Goal: Task Accomplishment & Management: Manage account settings

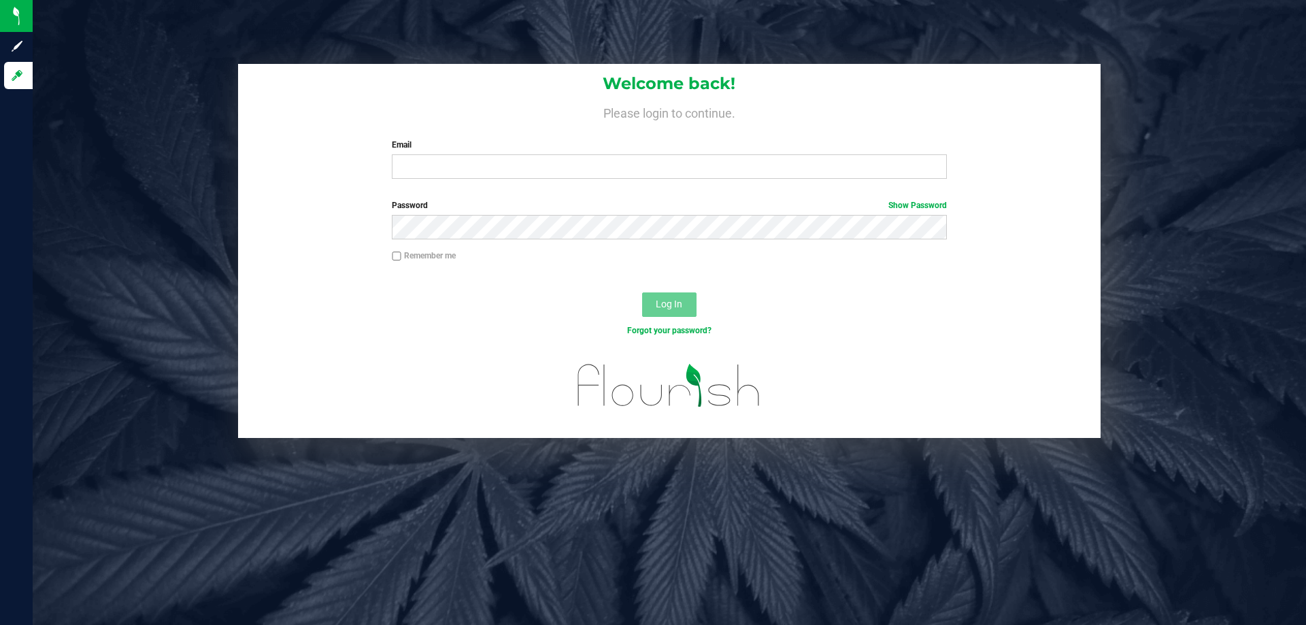
click at [452, 180] on div "Welcome back! Please login to continue. Email Required Please format your email…" at bounding box center [669, 127] width 863 height 126
click at [454, 158] on input "Email" at bounding box center [669, 166] width 554 height 24
type input "[EMAIL_ADDRESS][DOMAIN_NAME]"
click at [642, 293] on button "Log In" at bounding box center [669, 305] width 54 height 24
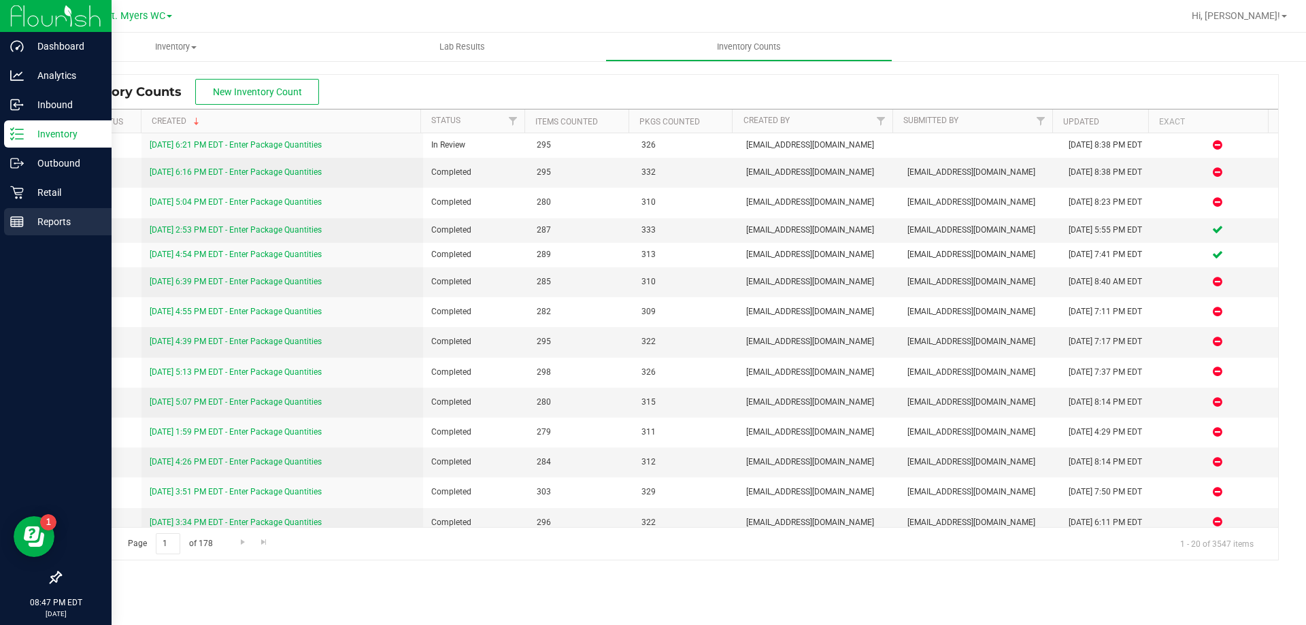
click at [31, 224] on p "Reports" at bounding box center [65, 222] width 82 height 16
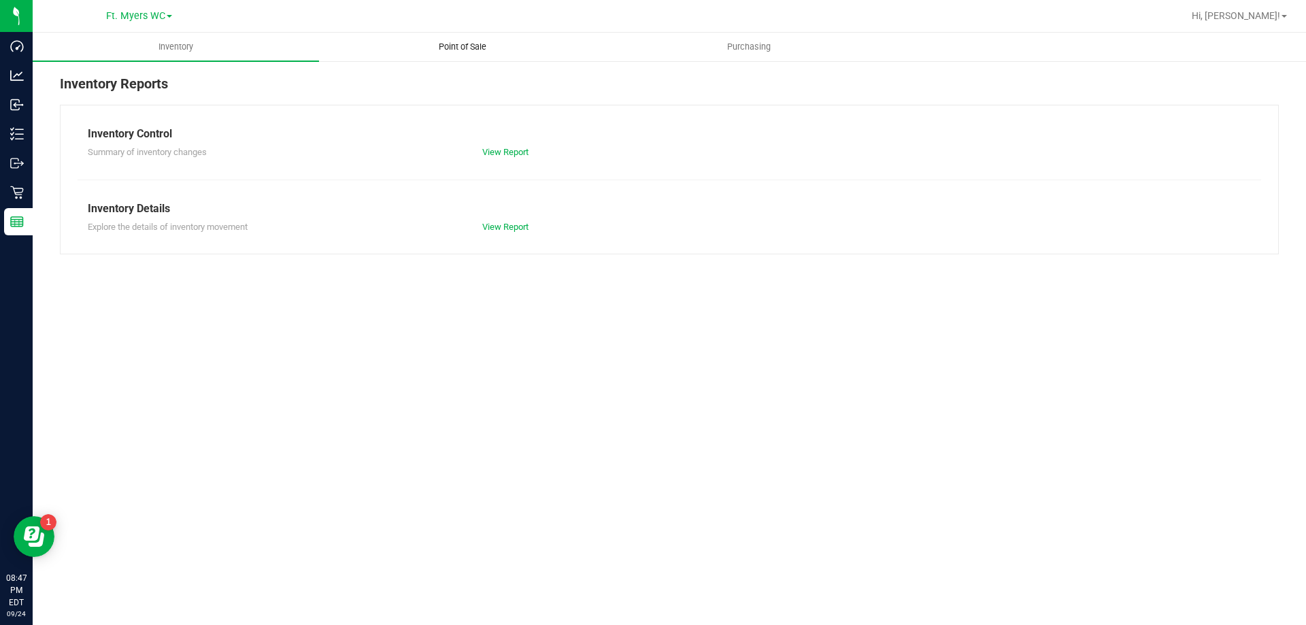
click at [475, 48] on span "Point of Sale" at bounding box center [462, 47] width 84 height 12
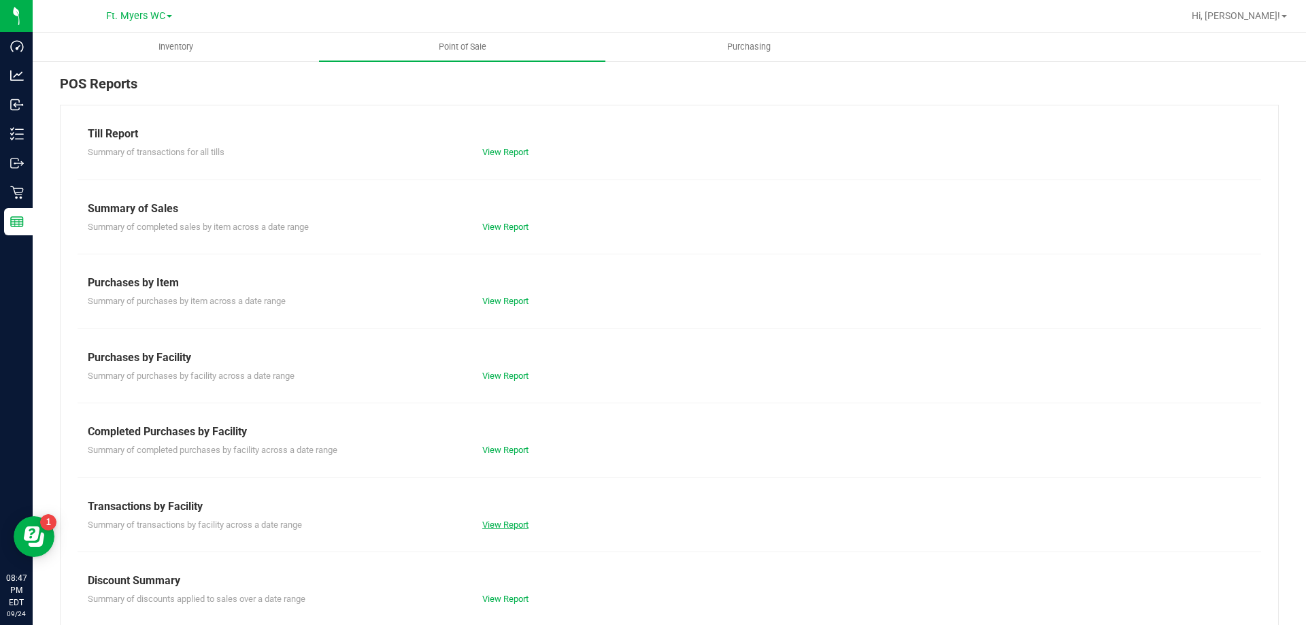
click at [518, 520] on link "View Report" at bounding box center [505, 525] width 46 height 10
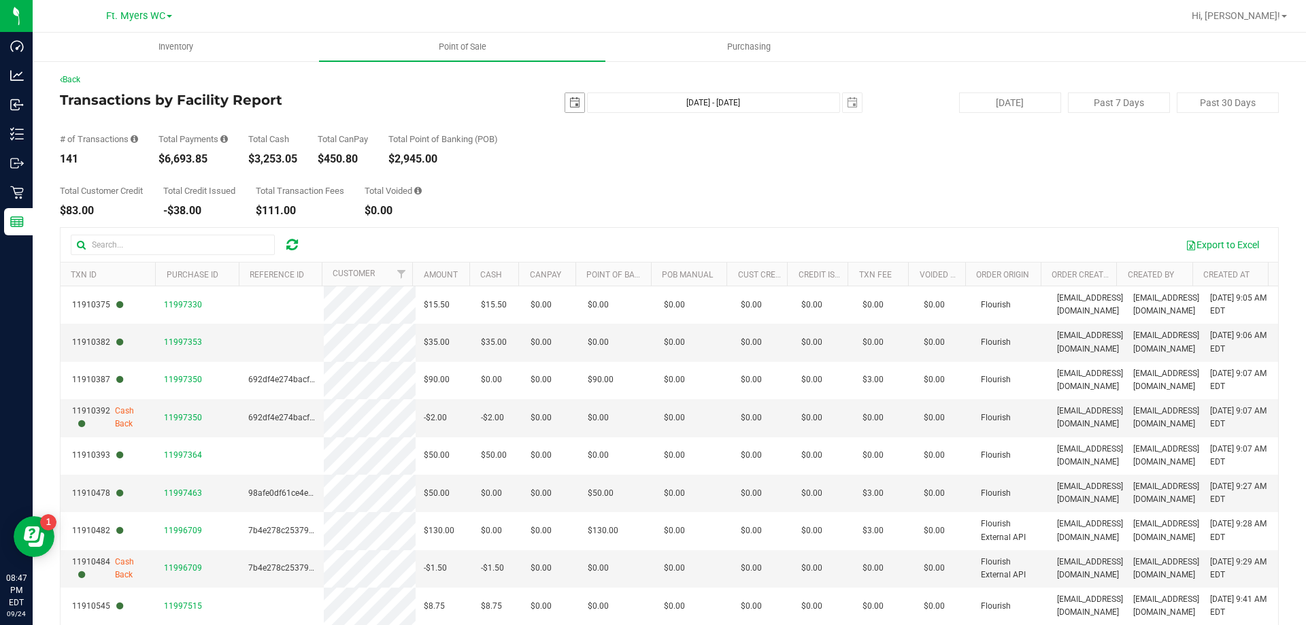
click at [565, 110] on span "select" at bounding box center [574, 102] width 19 height 19
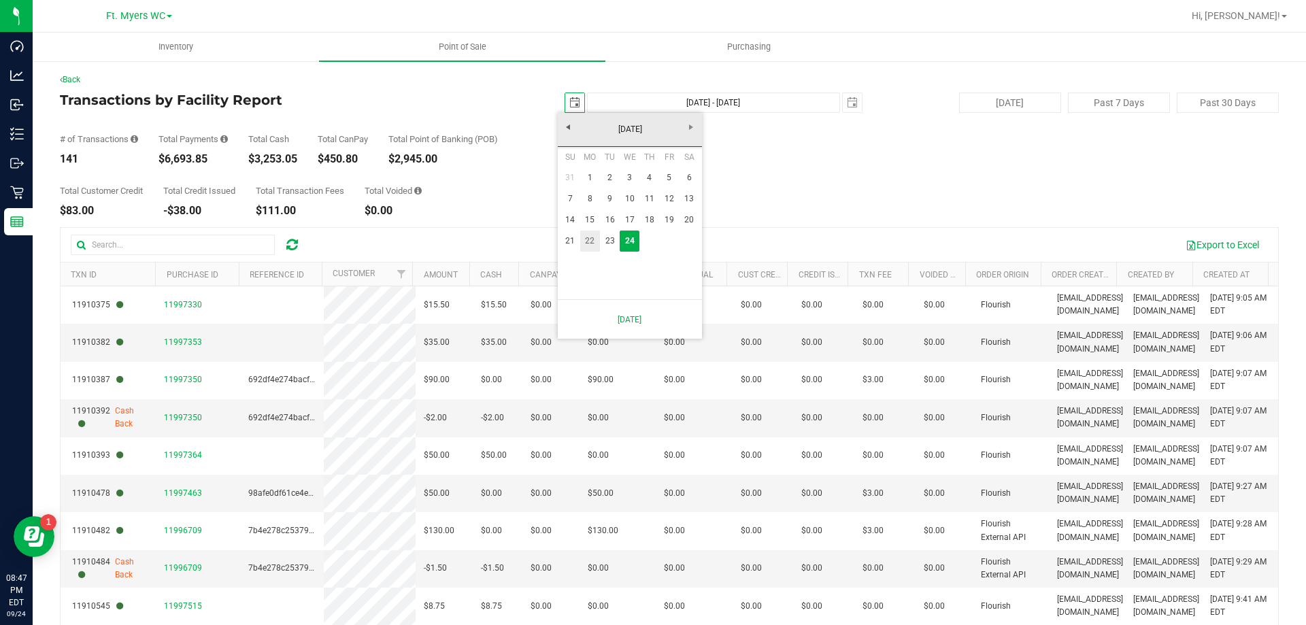
click at [589, 245] on link "22" at bounding box center [590, 241] width 20 height 21
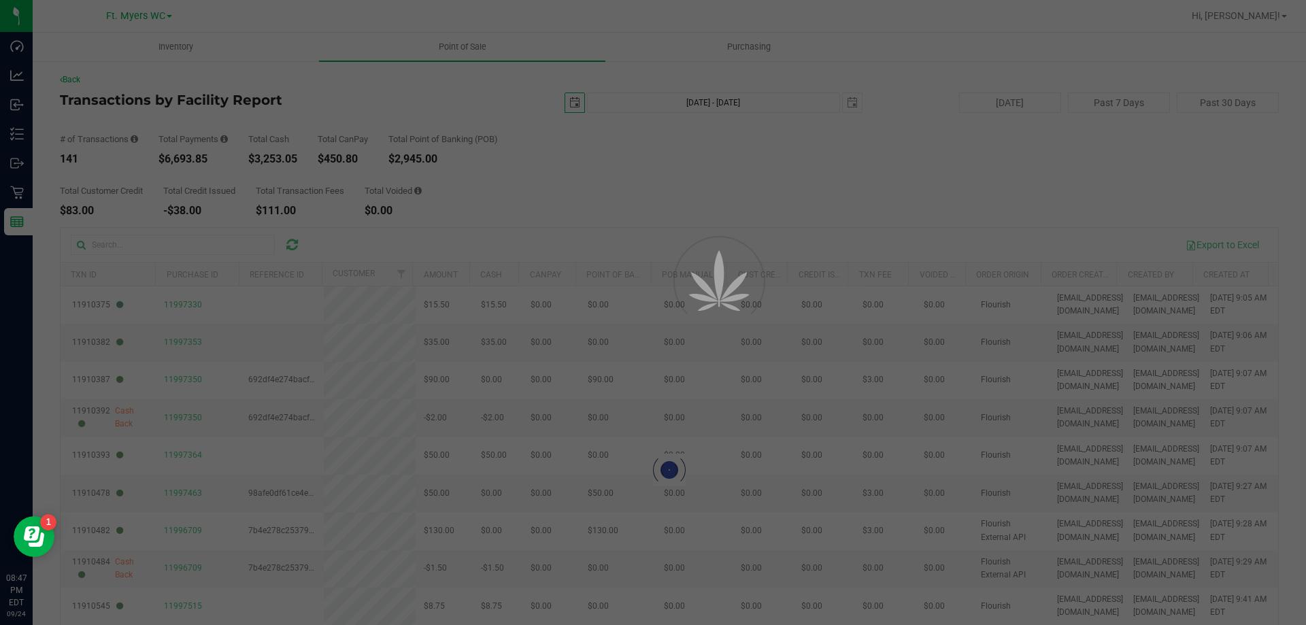
type input "[DATE]"
type input "[DATE] - [DATE]"
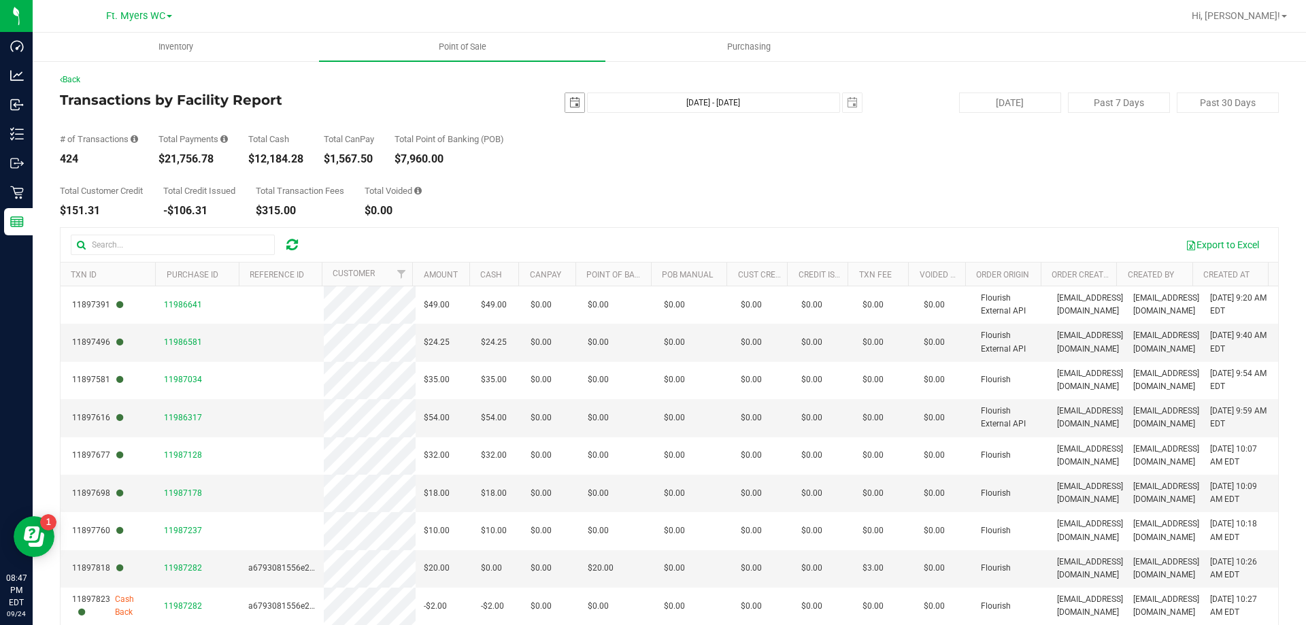
click at [569, 98] on span "select" at bounding box center [574, 102] width 11 height 11
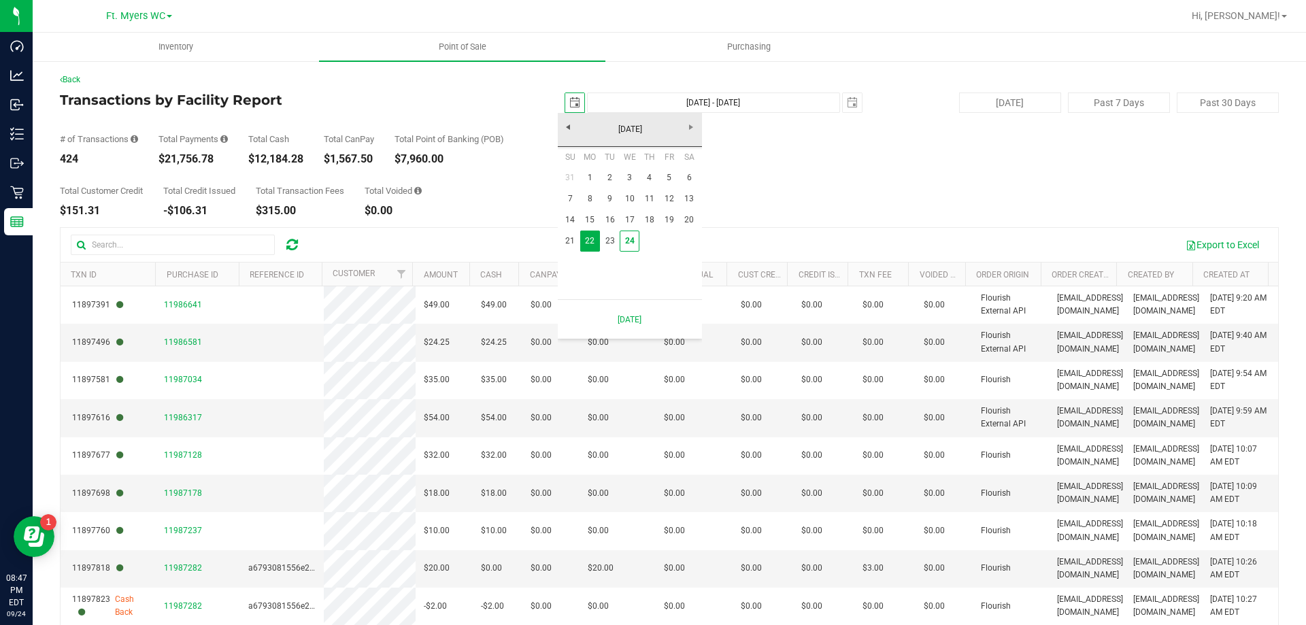
scroll to position [0, 34]
click at [585, 182] on link "1" at bounding box center [590, 177] width 20 height 21
type input "[DATE]"
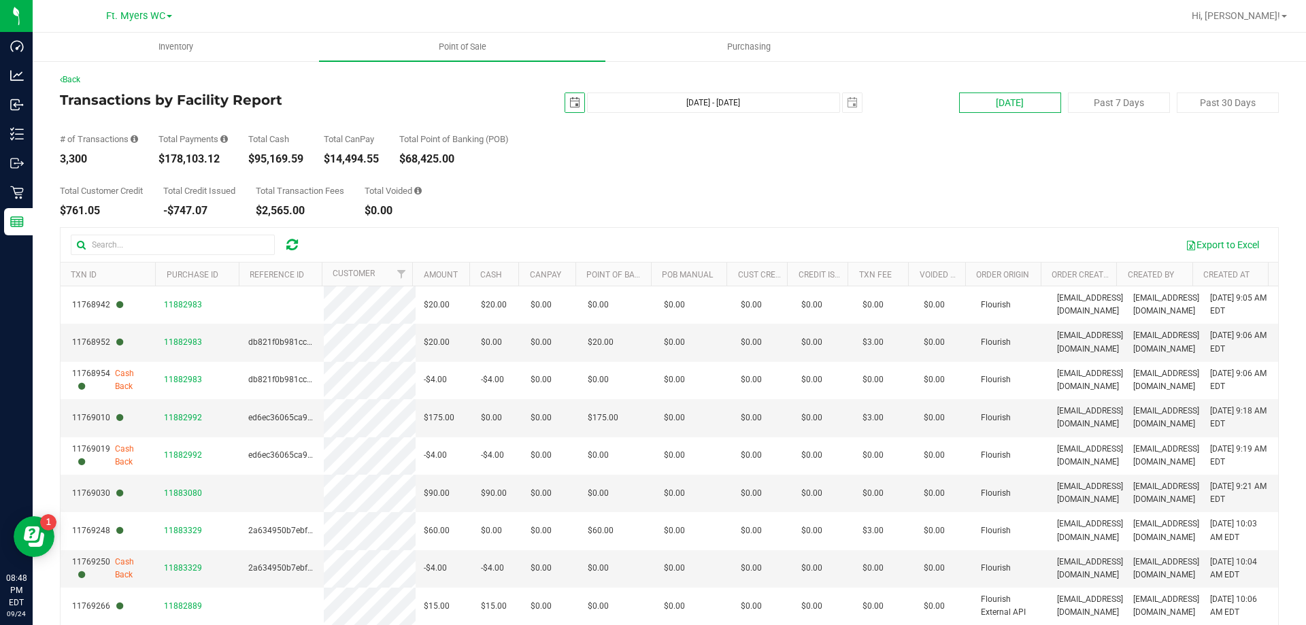
click at [1002, 101] on button "[DATE]" at bounding box center [1010, 103] width 102 height 20
type input "[DATE] - [DATE]"
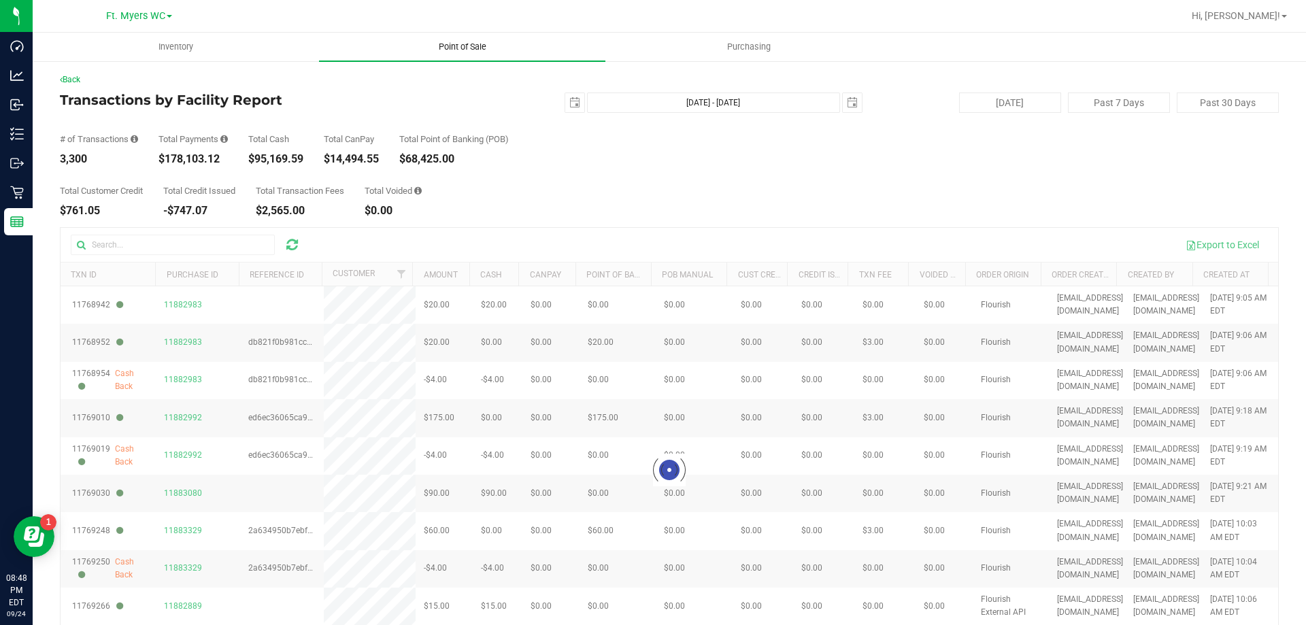
click at [500, 35] on uib-tab-heading "Point of Sale" at bounding box center [462, 47] width 286 height 29
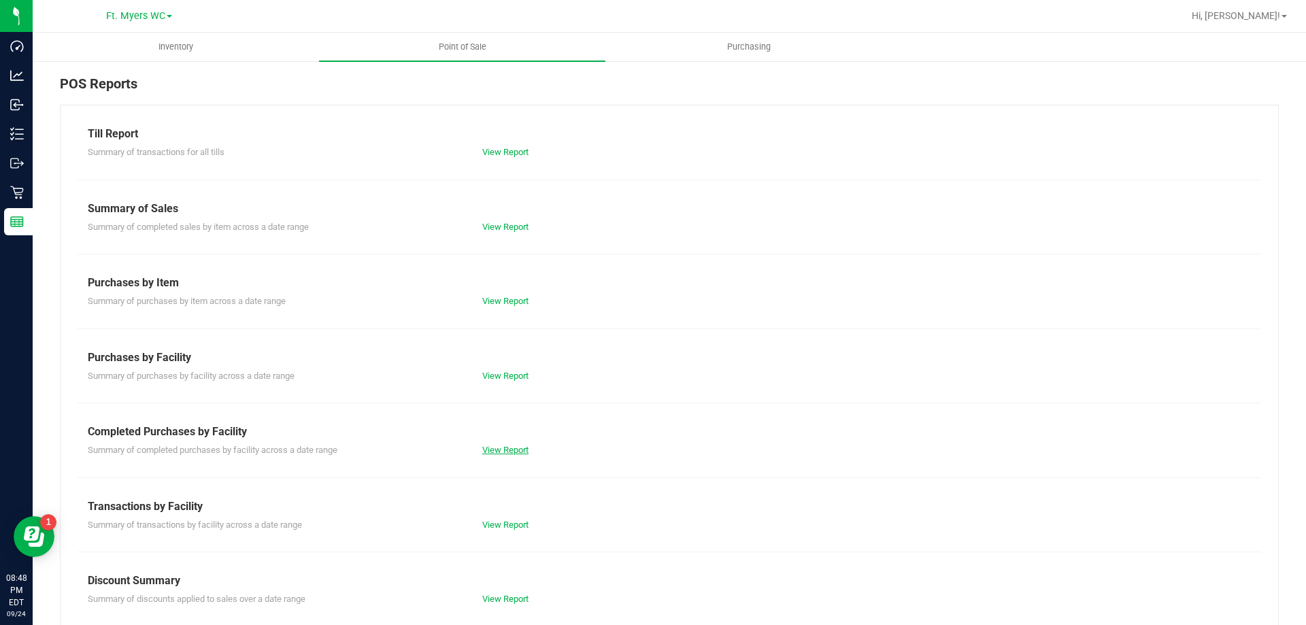
click at [514, 447] on link "View Report" at bounding box center [505, 450] width 46 height 10
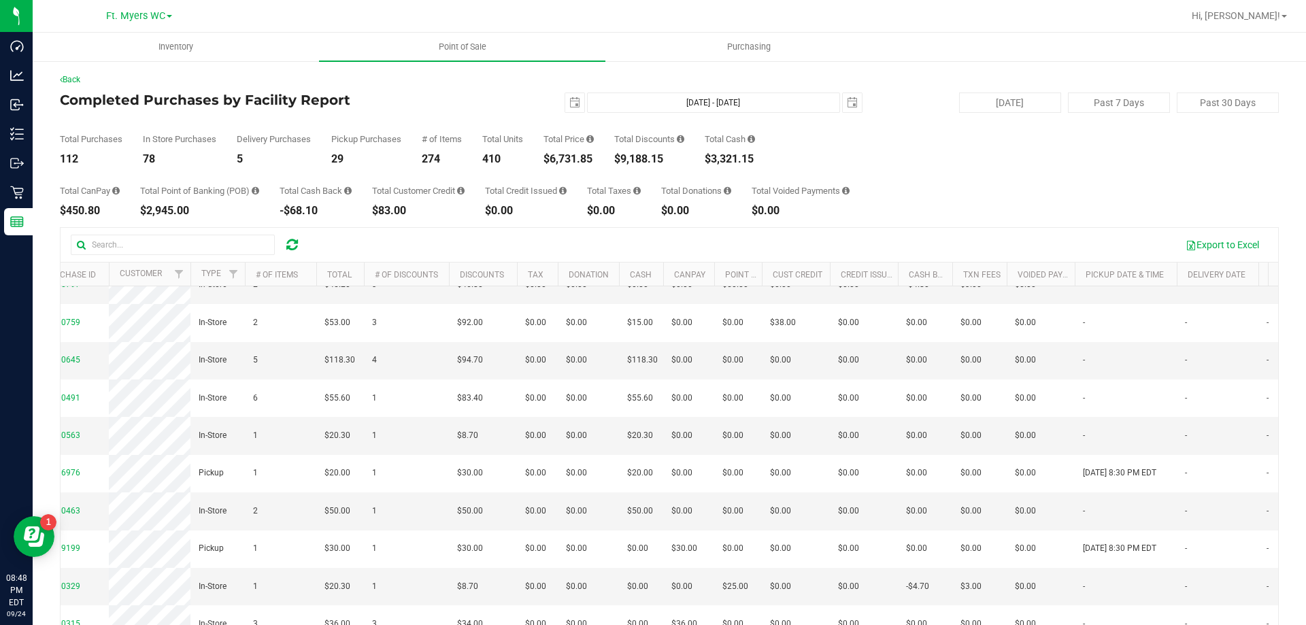
scroll to position [0, 44]
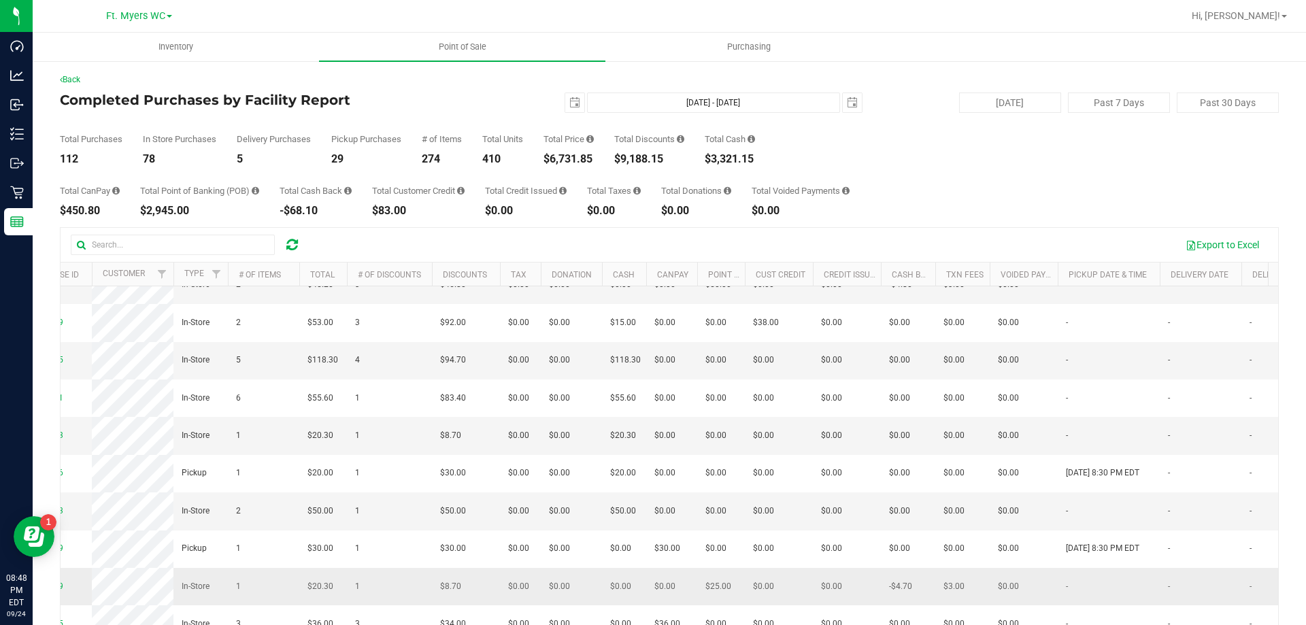
drag, startPoint x: 395, startPoint y: 429, endPoint x: 533, endPoint y: 555, distance: 187.3
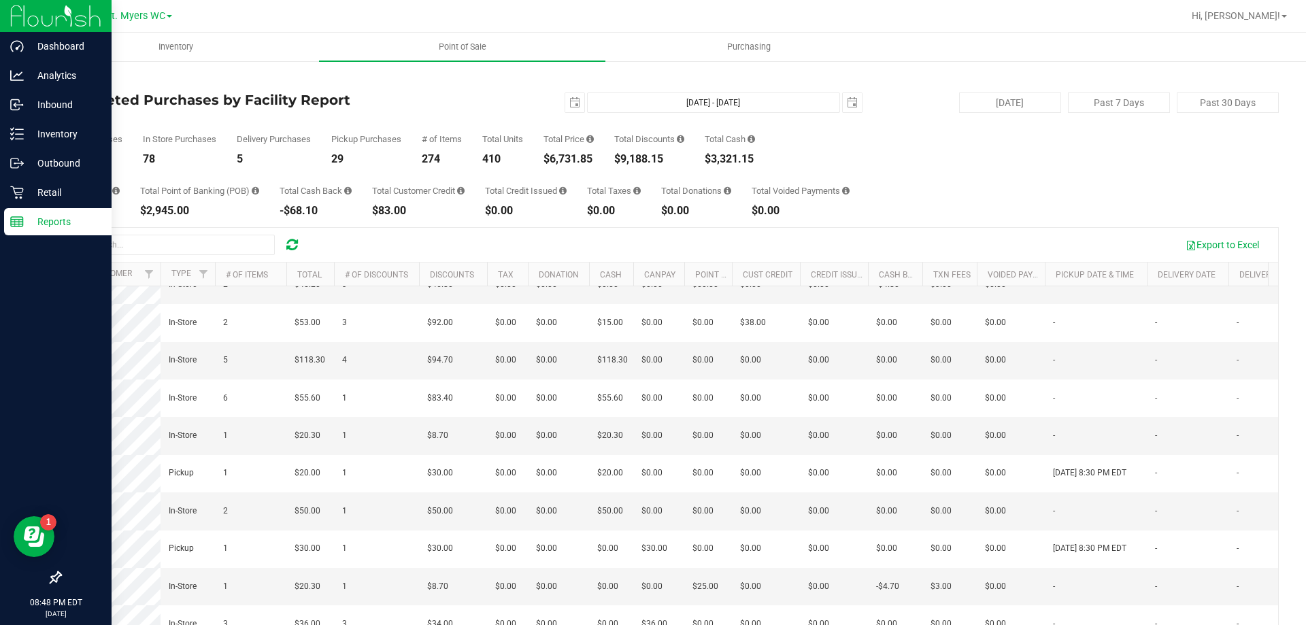
scroll to position [0, 0]
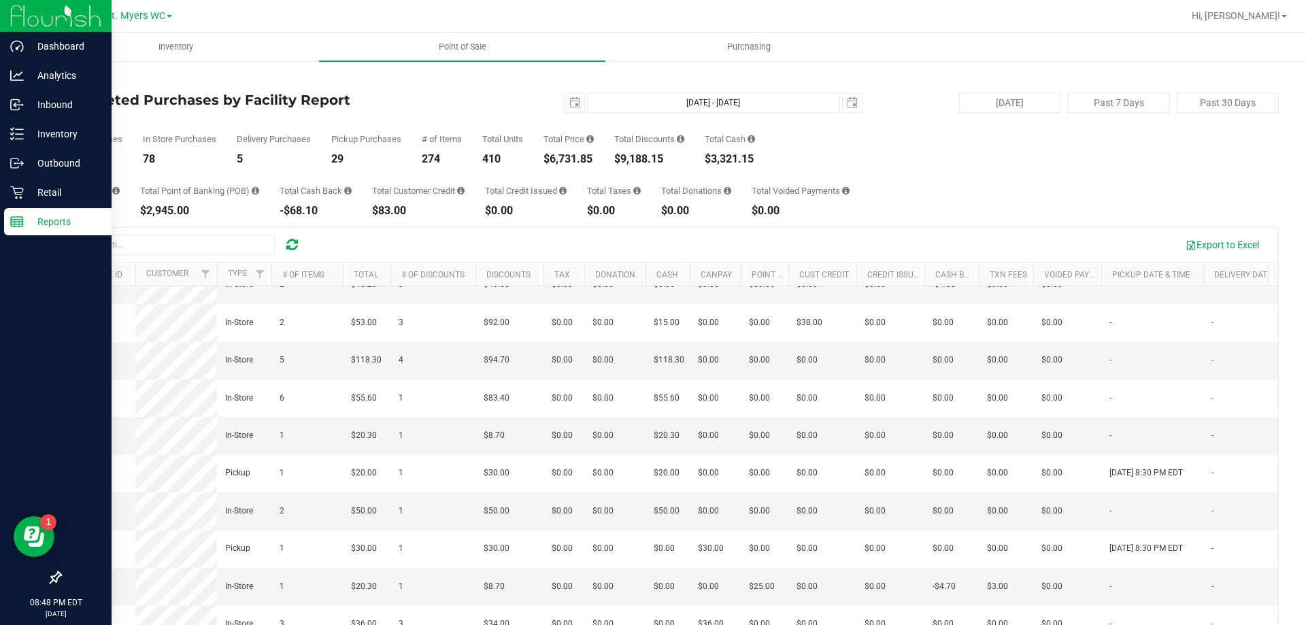
drag, startPoint x: 354, startPoint y: 541, endPoint x: 0, endPoint y: 470, distance: 361.5
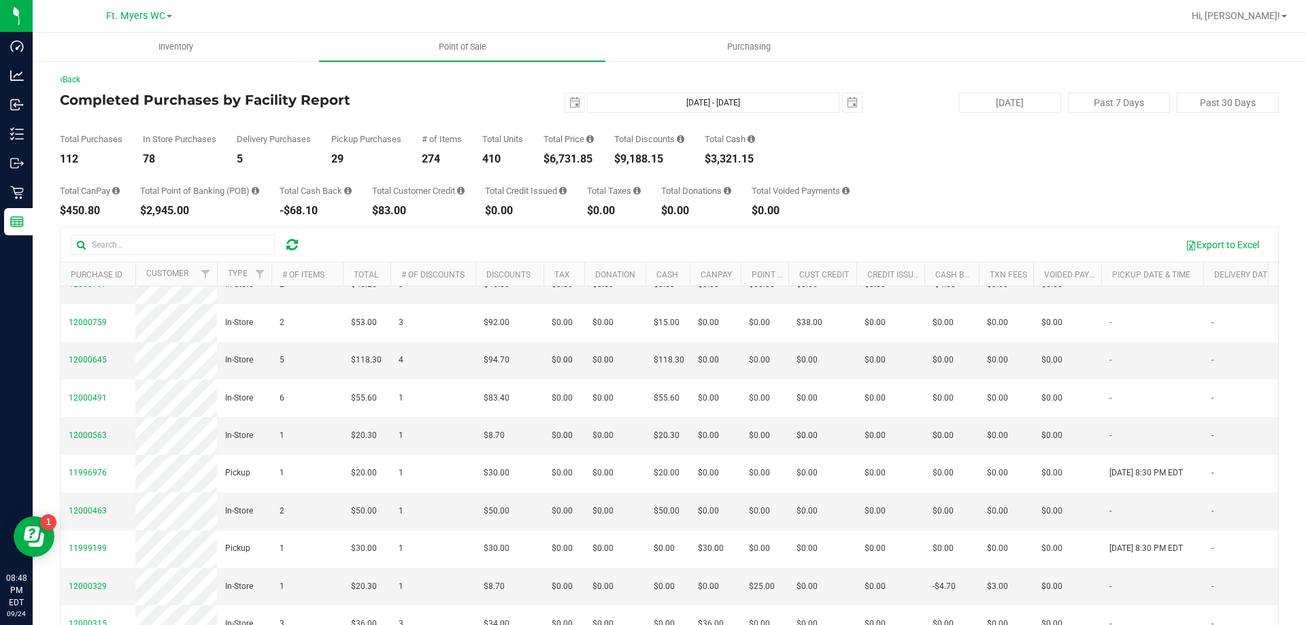
scroll to position [1020, 0]
drag, startPoint x: 521, startPoint y: 400, endPoint x: 265, endPoint y: 652, distance: 359.3
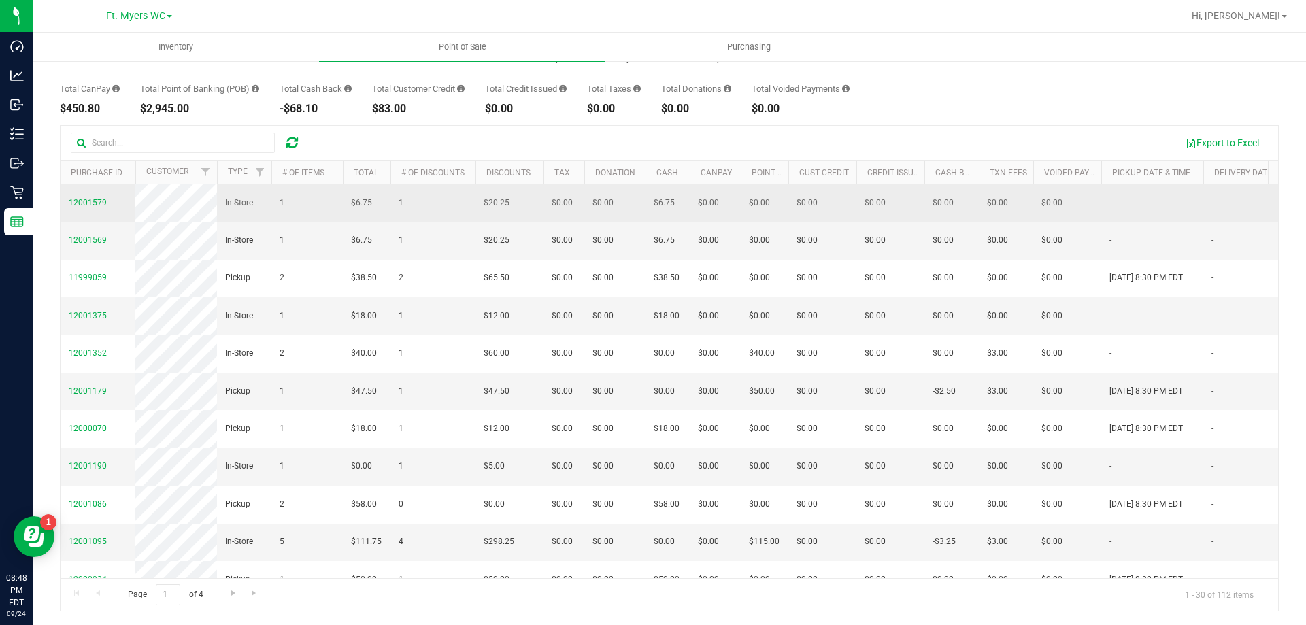
scroll to position [0, 0]
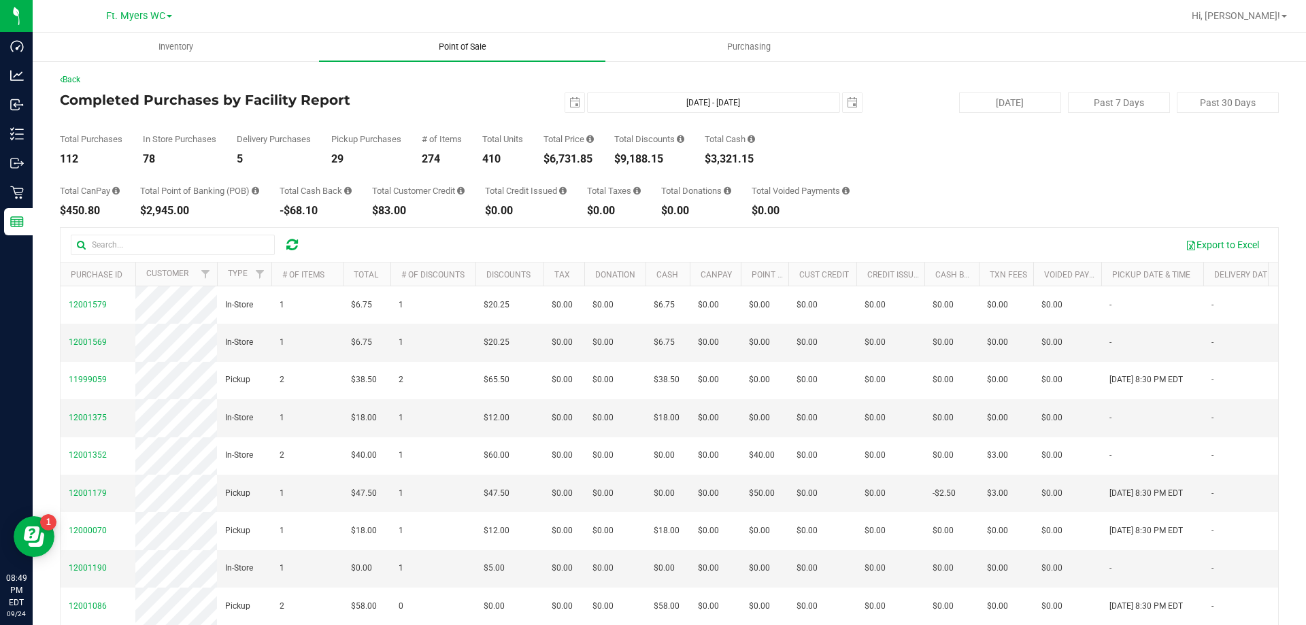
click at [478, 51] on span "Point of Sale" at bounding box center [462, 47] width 84 height 12
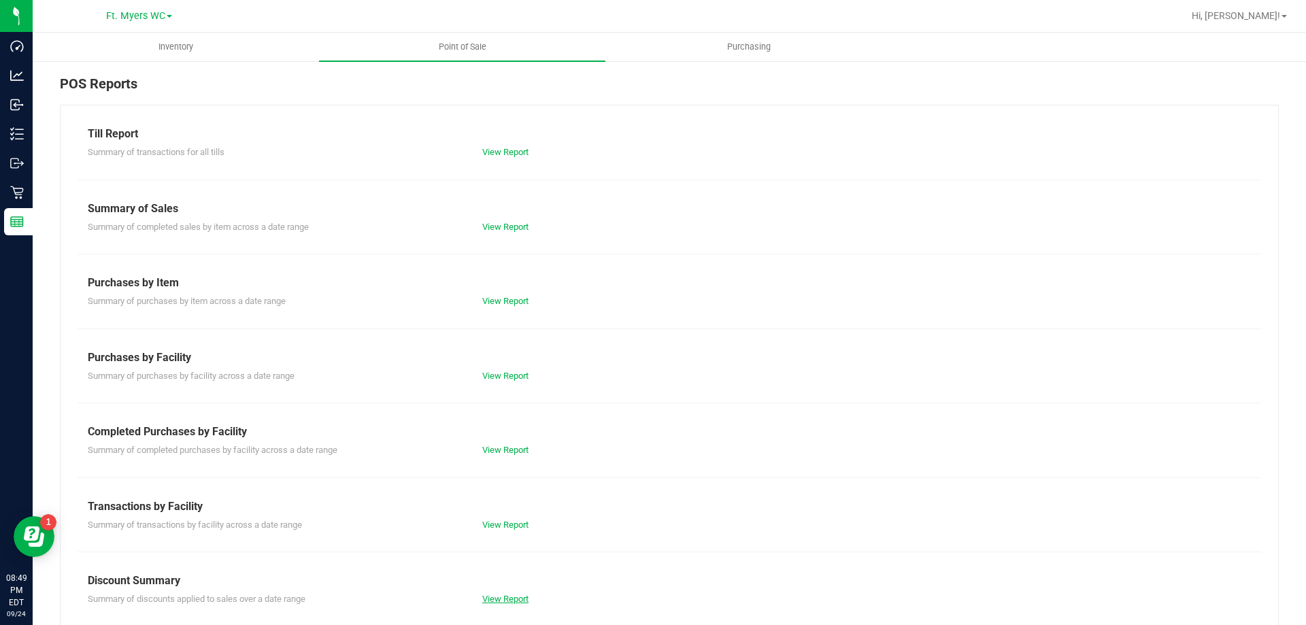
click at [511, 594] on link "View Report" at bounding box center [505, 599] width 46 height 10
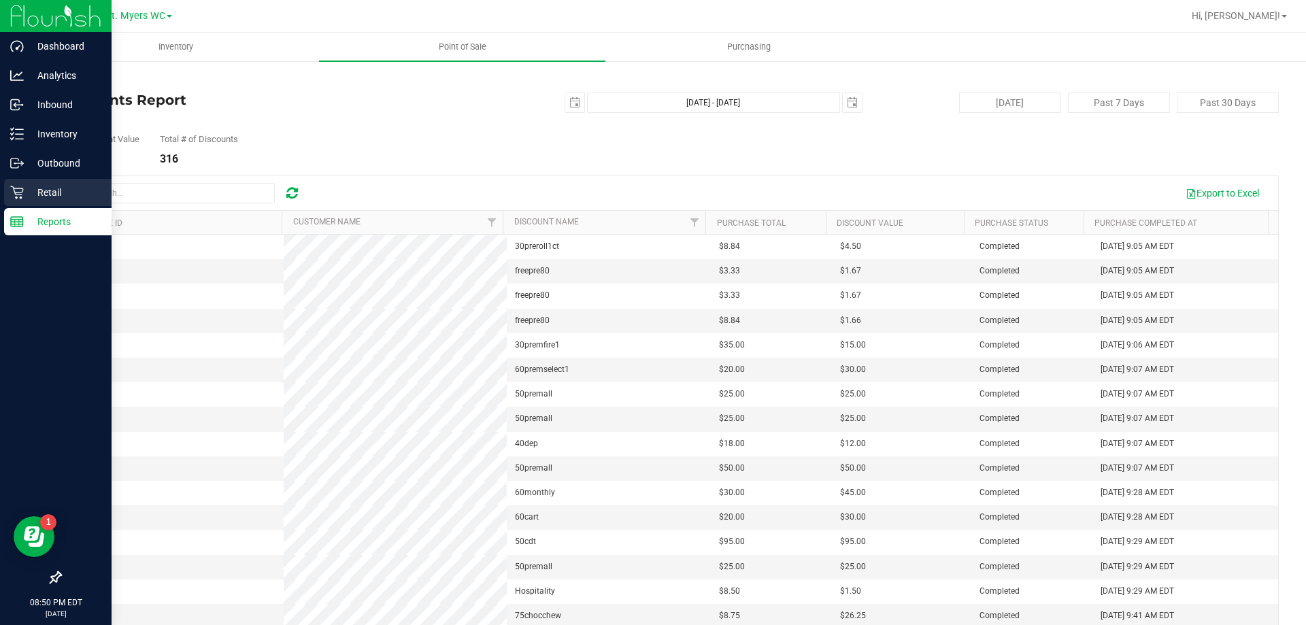
click at [23, 188] on icon at bounding box center [17, 193] width 14 height 14
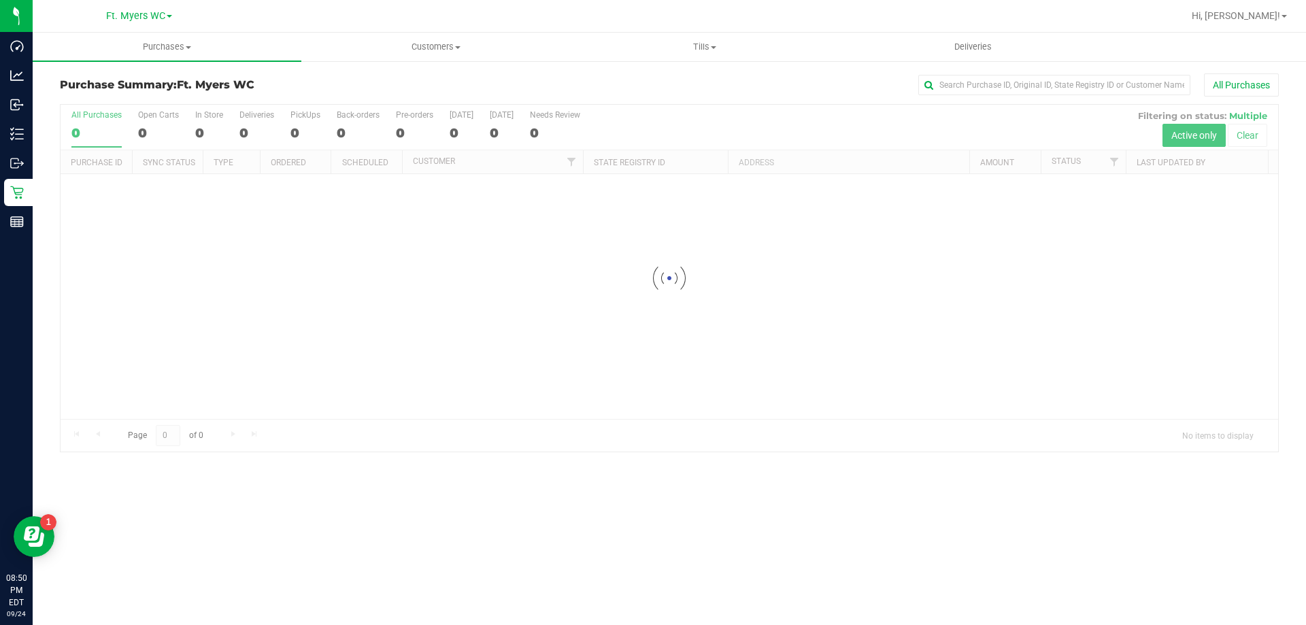
click at [706, 33] on link "Tills Manage tills Reconcile e-payments" at bounding box center [704, 47] width 269 height 29
click at [622, 85] on span "Manage tills" at bounding box center [616, 82] width 92 height 12
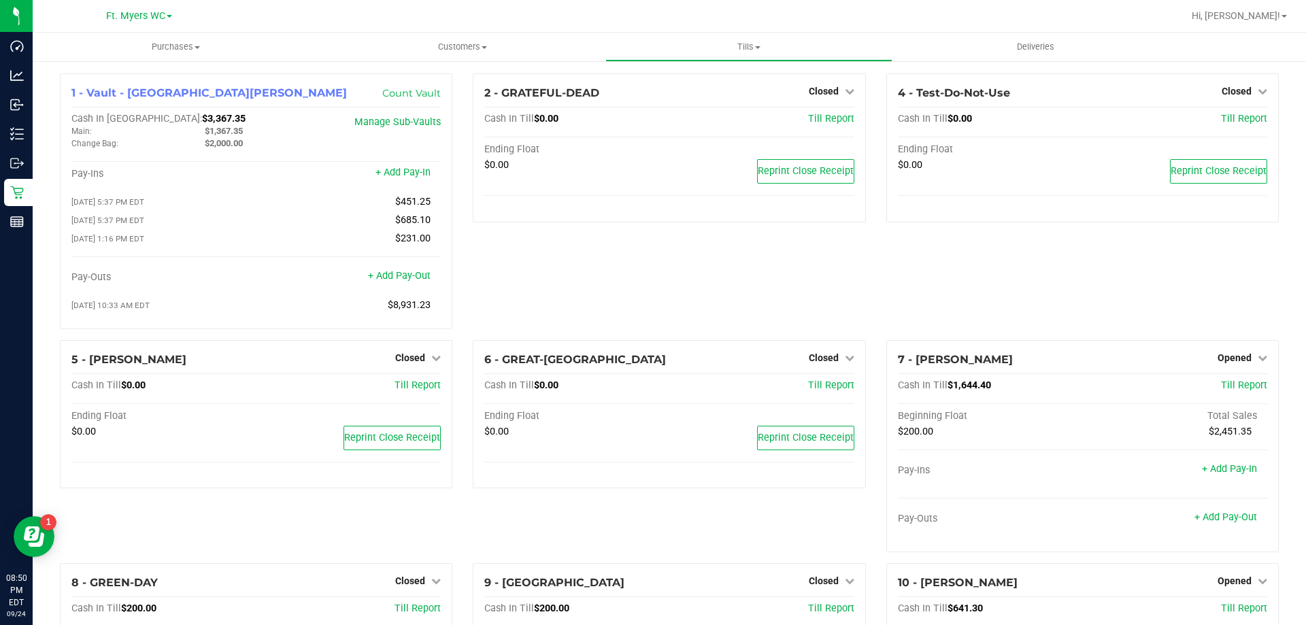
click at [850, 280] on div "2 - GRATEFUL-DEAD Closed Open Till Cash In Till $0.00 Till Report Ending Float …" at bounding box center [669, 206] width 413 height 267
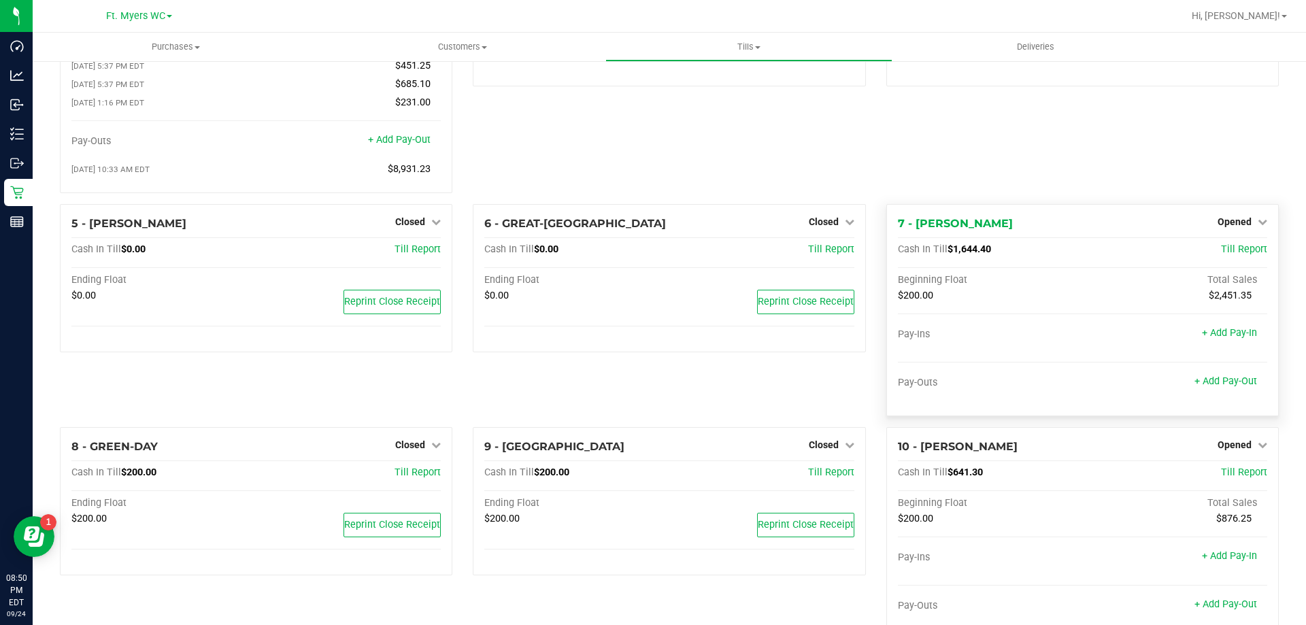
scroll to position [204, 0]
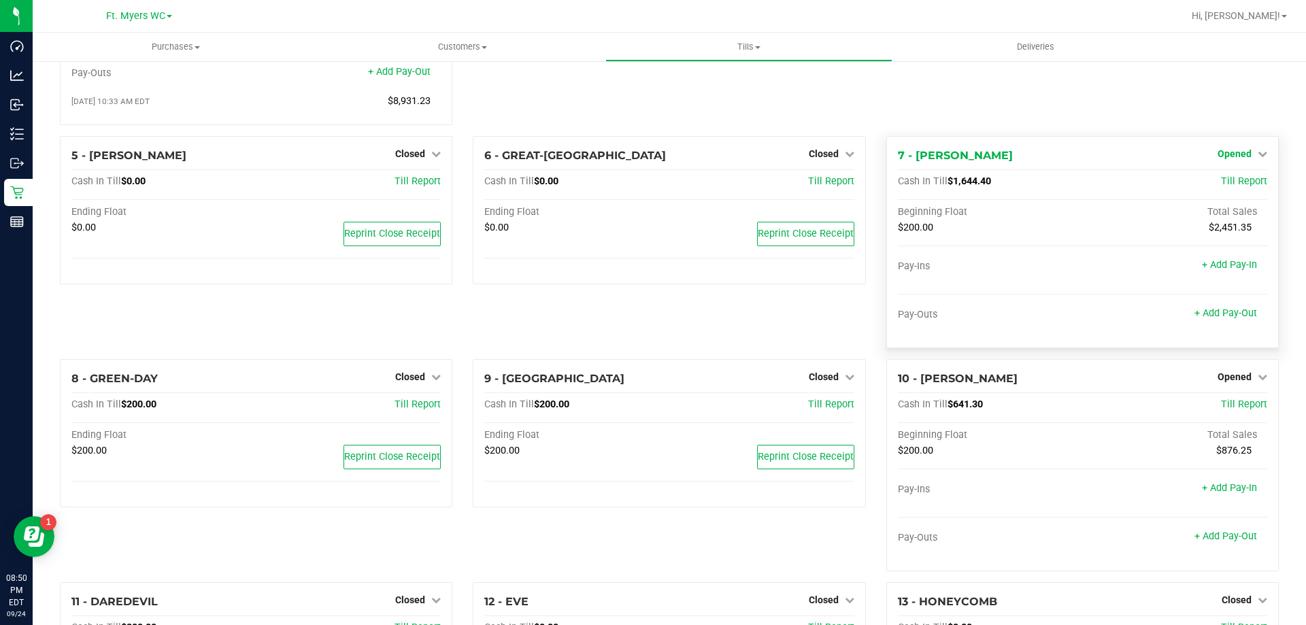
click at [1240, 152] on span "Opened" at bounding box center [1235, 153] width 34 height 11
click at [1231, 187] on link "Close Till" at bounding box center [1236, 181] width 37 height 11
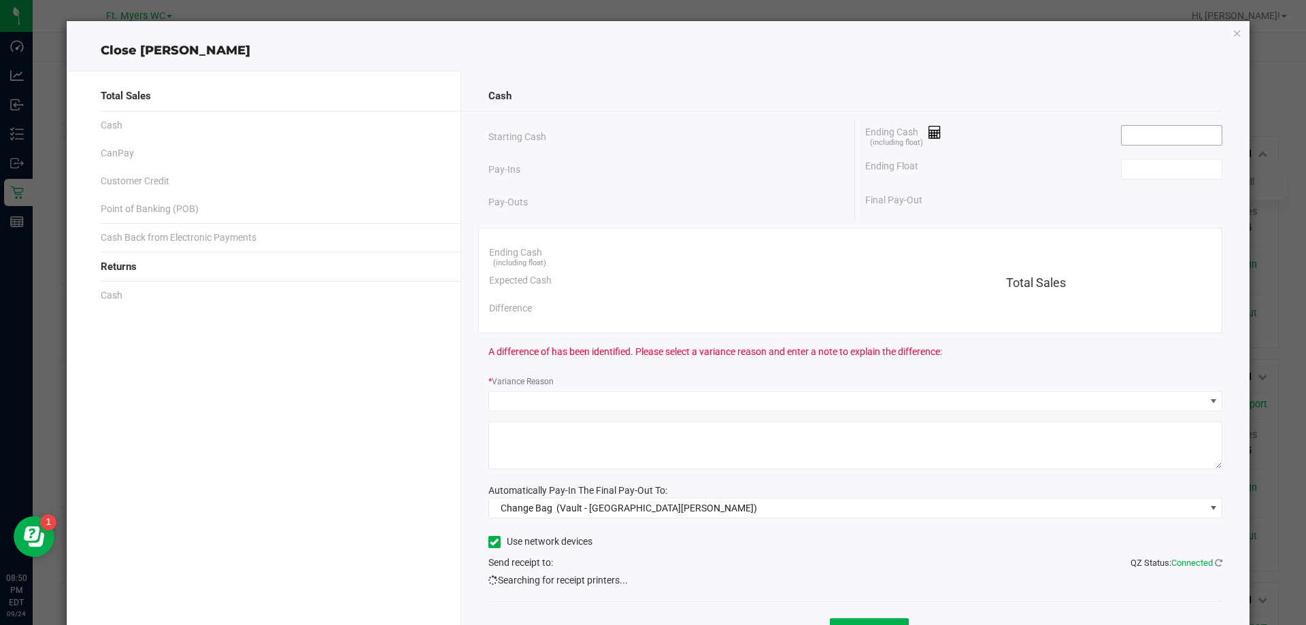
click at [1198, 132] on input at bounding box center [1172, 135] width 100 height 19
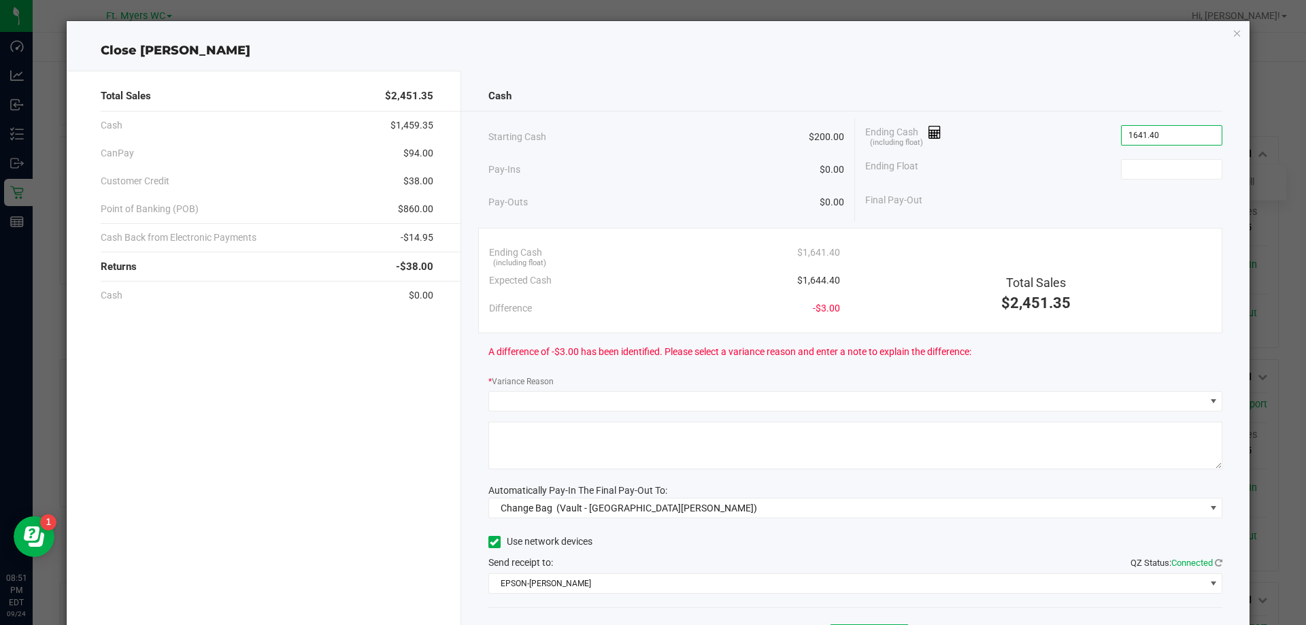
type input "$1,641.40"
click at [1175, 150] on div "Ending Cash (including float) $1,641.40" at bounding box center [1043, 135] width 357 height 34
click at [1155, 180] on div "Ending Float" at bounding box center [1043, 169] width 357 height 34
click at [1153, 177] on input at bounding box center [1172, 169] width 100 height 19
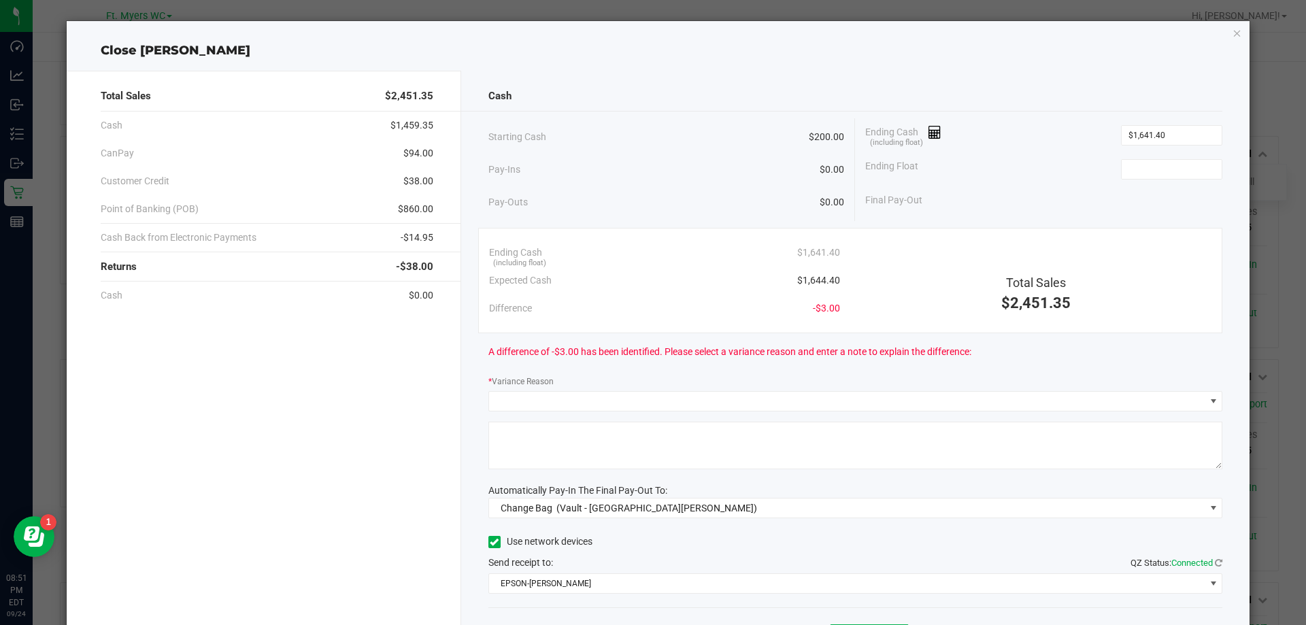
drag, startPoint x: 1152, startPoint y: 176, endPoint x: 1162, endPoint y: 180, distance: 10.4
click at [1141, 171] on input at bounding box center [1172, 169] width 100 height 19
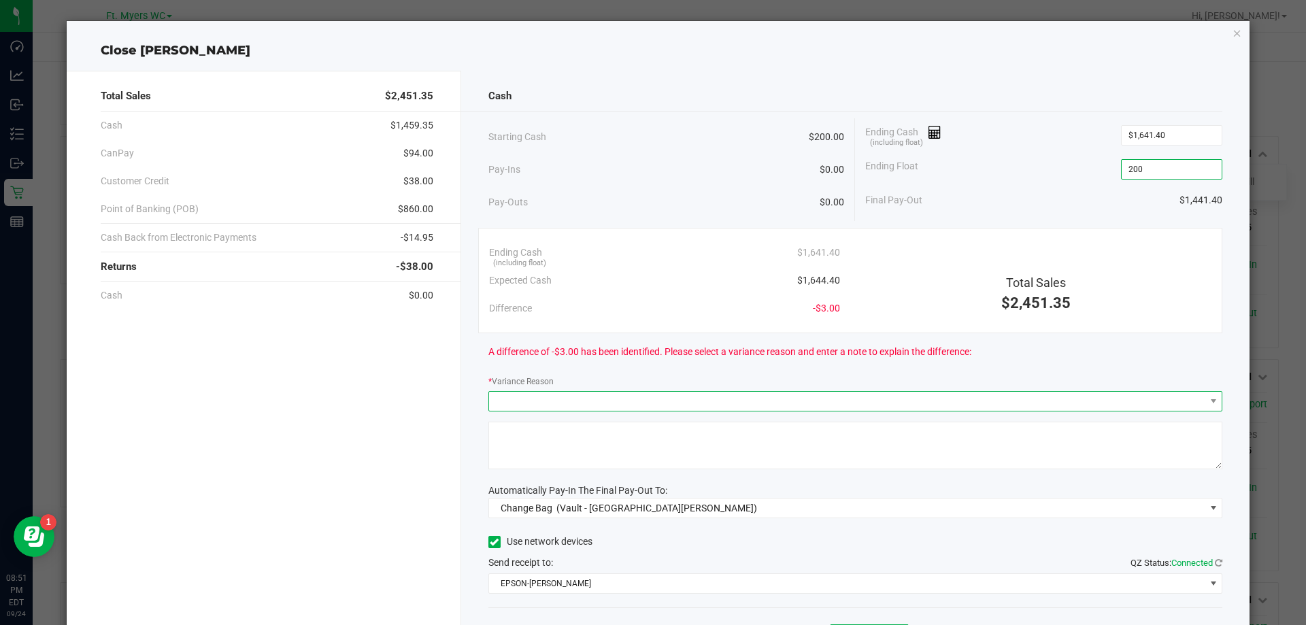
type input "$200.00"
click at [572, 392] on span at bounding box center [847, 401] width 716 height 19
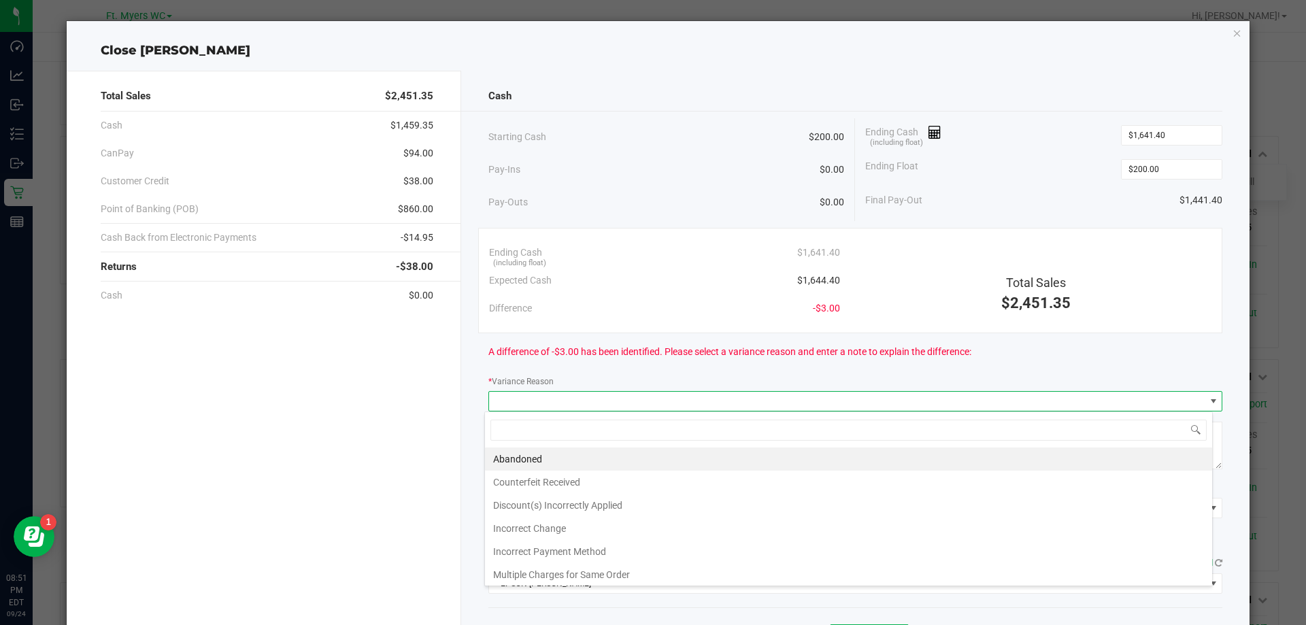
scroll to position [20, 728]
click at [569, 528] on li "Incorrect Change" at bounding box center [848, 528] width 727 height 23
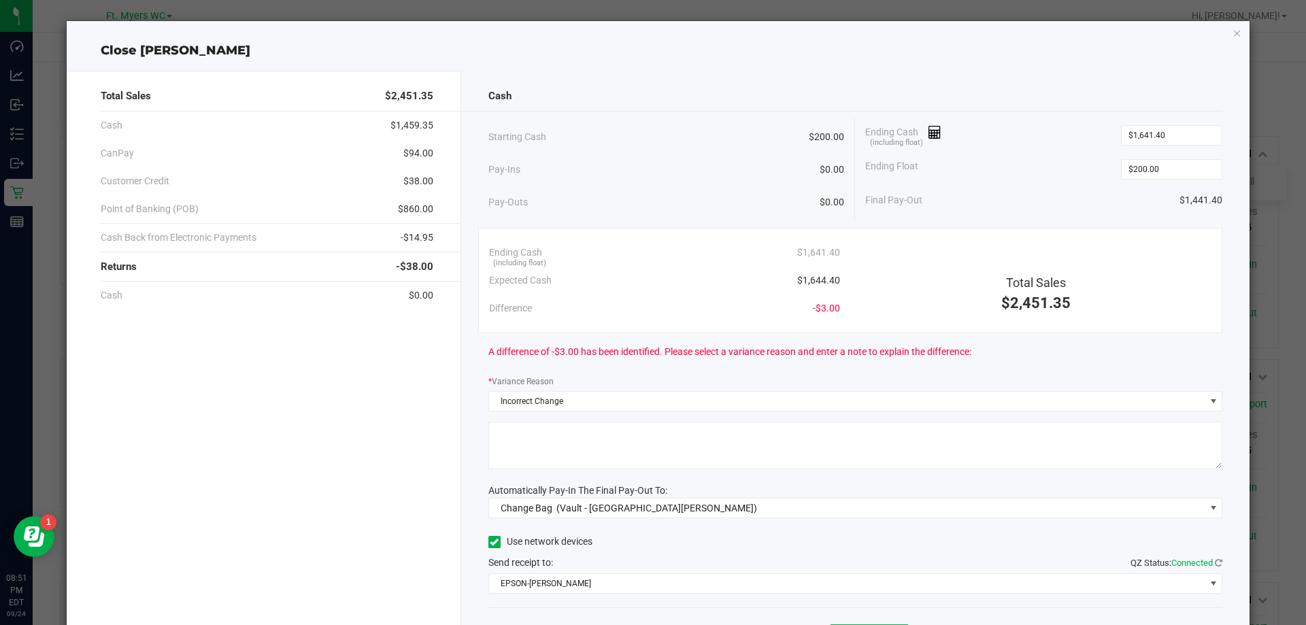
click at [580, 463] on textarea at bounding box center [855, 446] width 735 height 48
type textarea "cash mishandling"
click at [571, 488] on span "Automatically Pay-In The Final Pay-Out To:" at bounding box center [577, 490] width 179 height 11
click at [572, 513] on span "(Vault - [GEOGRAPHIC_DATA][PERSON_NAME])" at bounding box center [656, 508] width 201 height 11
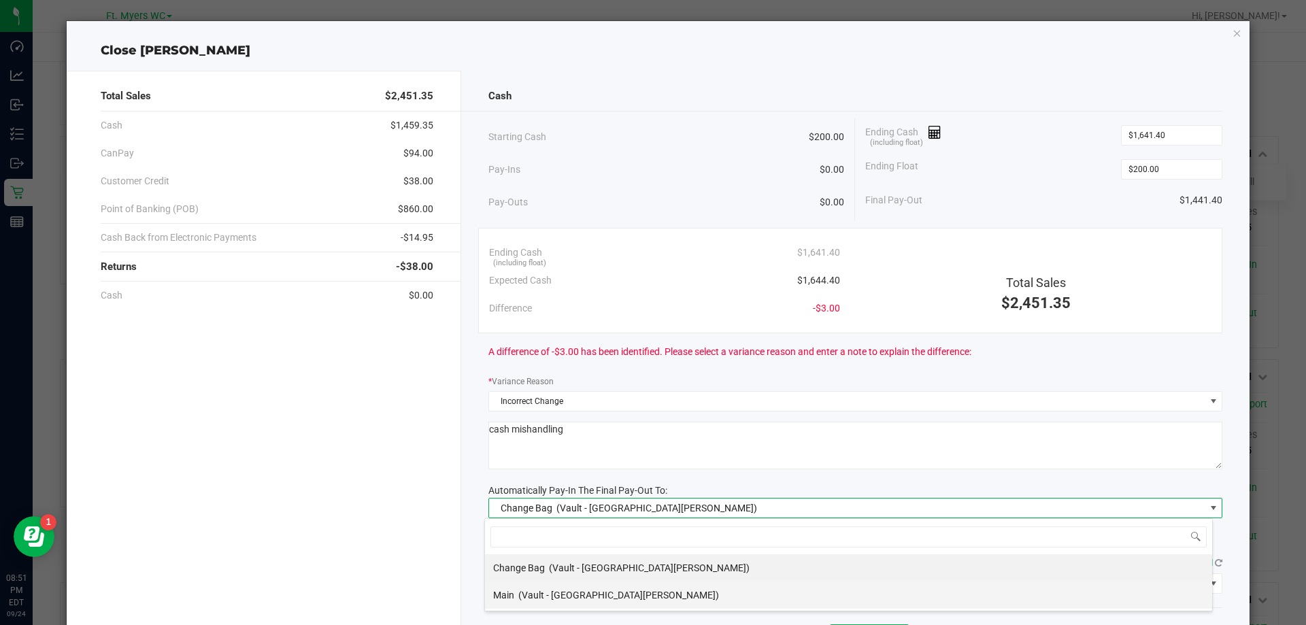
click at [552, 590] on span "(Vault - [GEOGRAPHIC_DATA][PERSON_NAME])" at bounding box center [618, 595] width 201 height 11
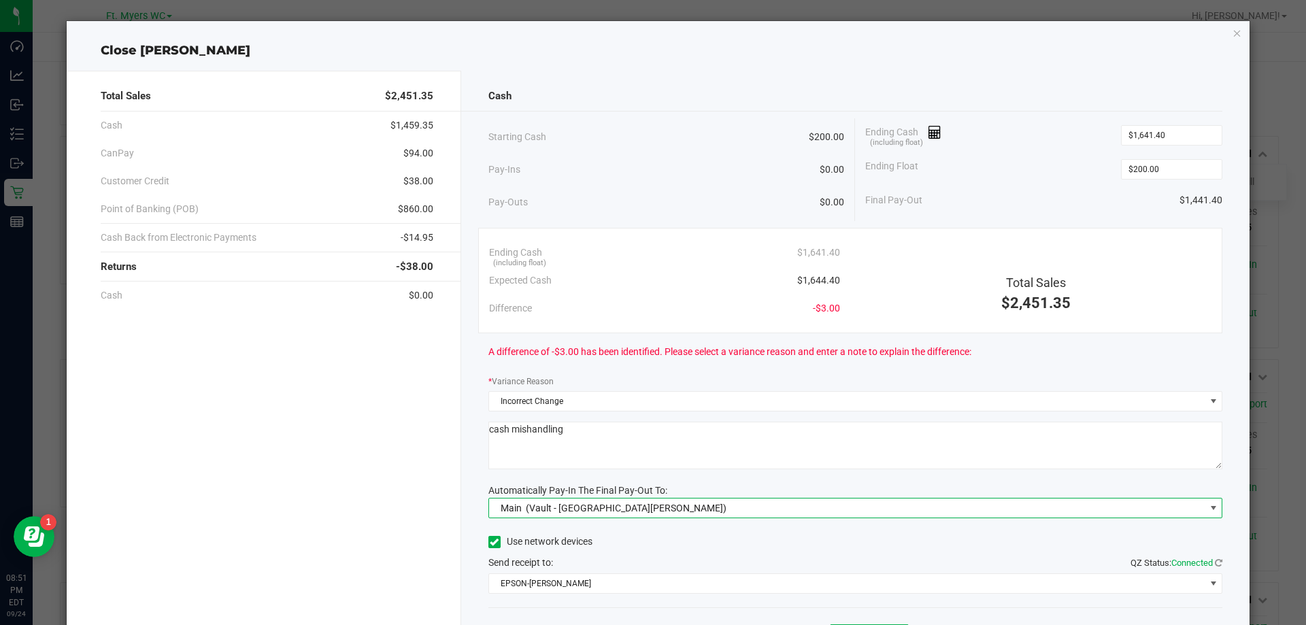
click at [416, 514] on div "Total Sales $2,451.35 Cash $1,459.35 CanPay $94.00 Customer Credit $38.00 Point…" at bounding box center [264, 377] width 395 height 613
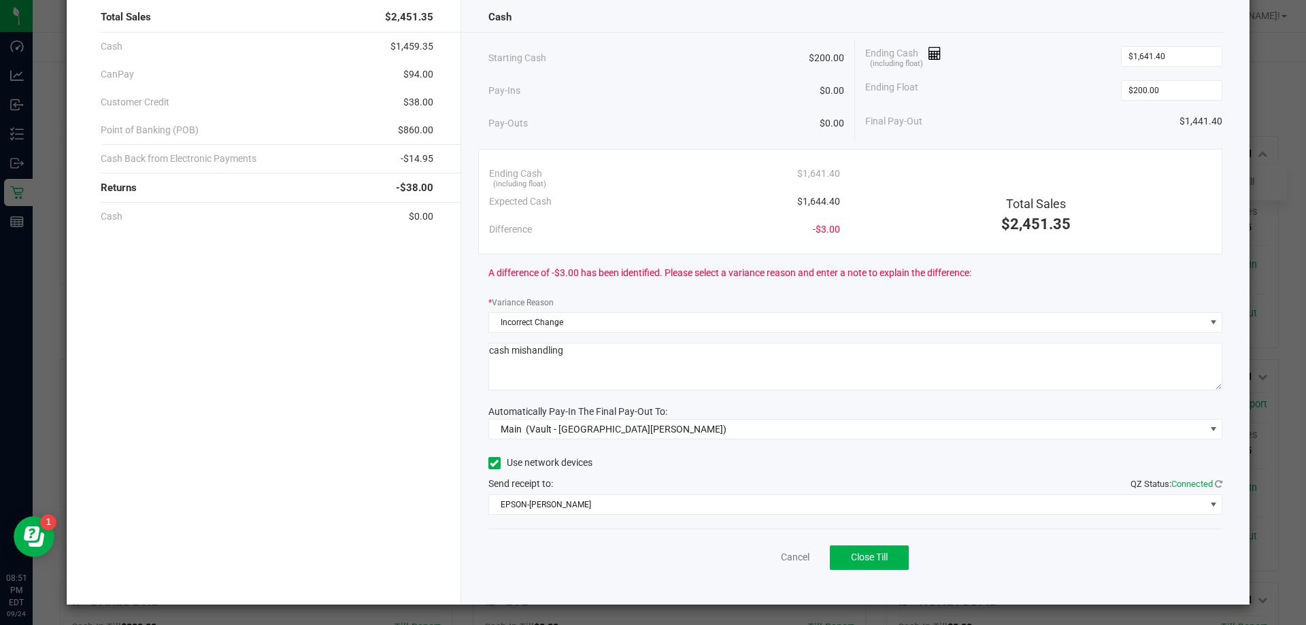
scroll to position [80, 0]
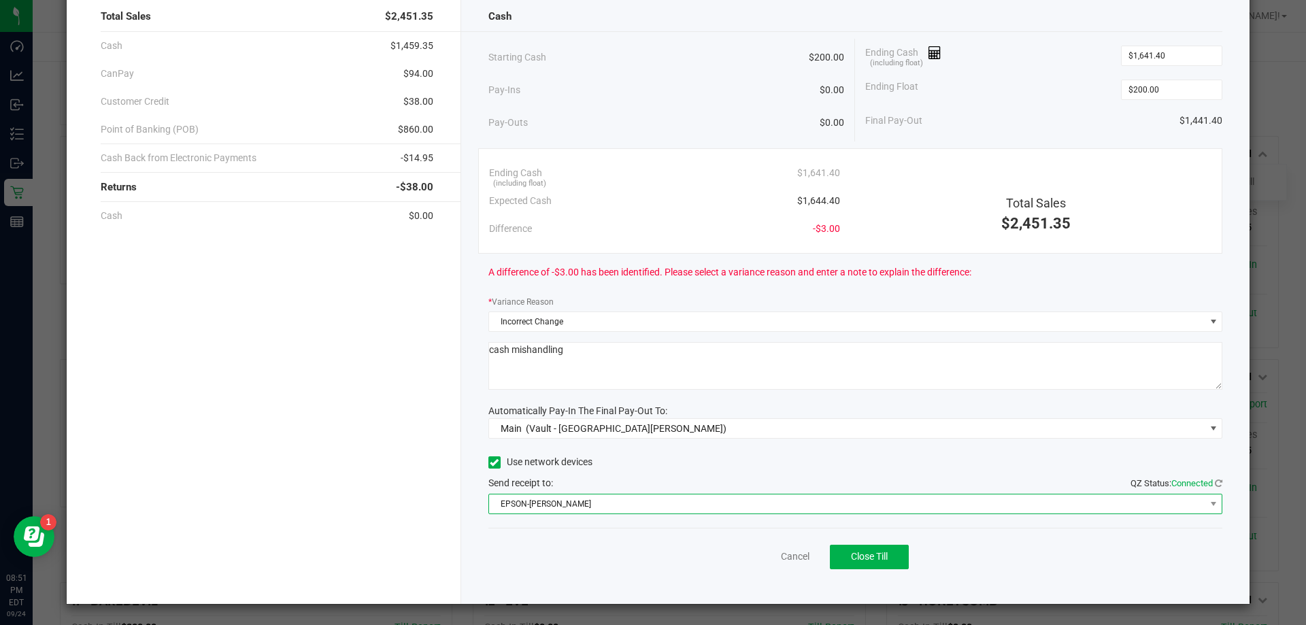
click at [556, 494] on span "EPSON-[PERSON_NAME]" at bounding box center [855, 504] width 735 height 20
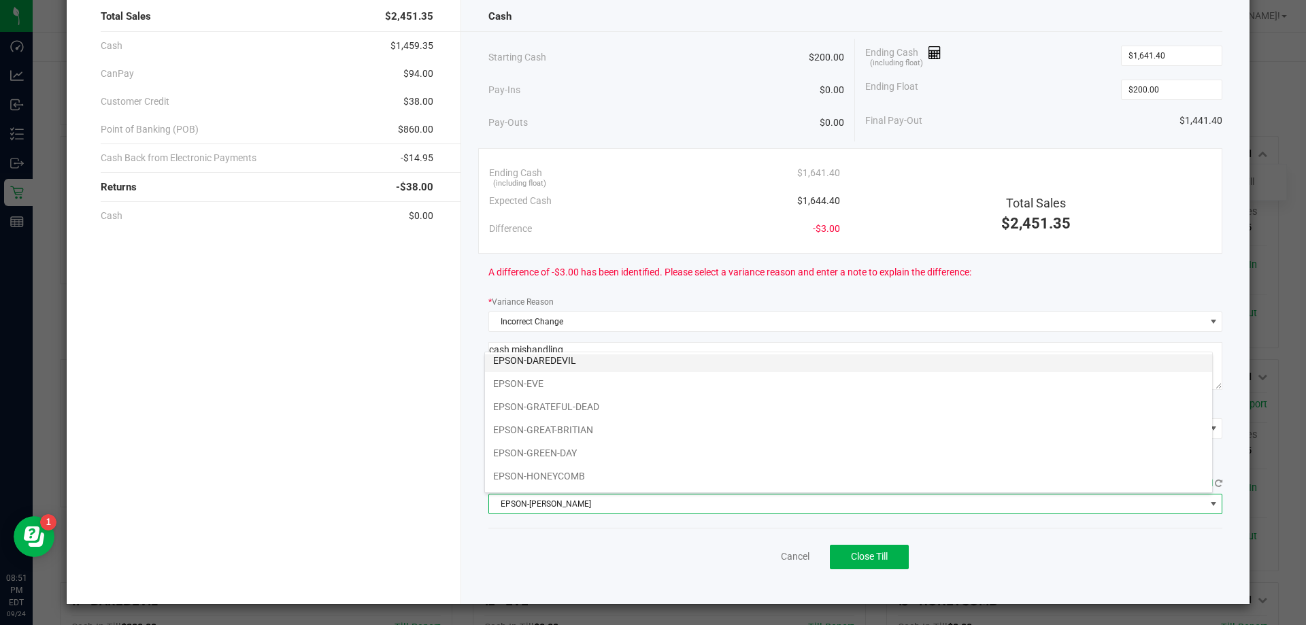
scroll to position [95, 0]
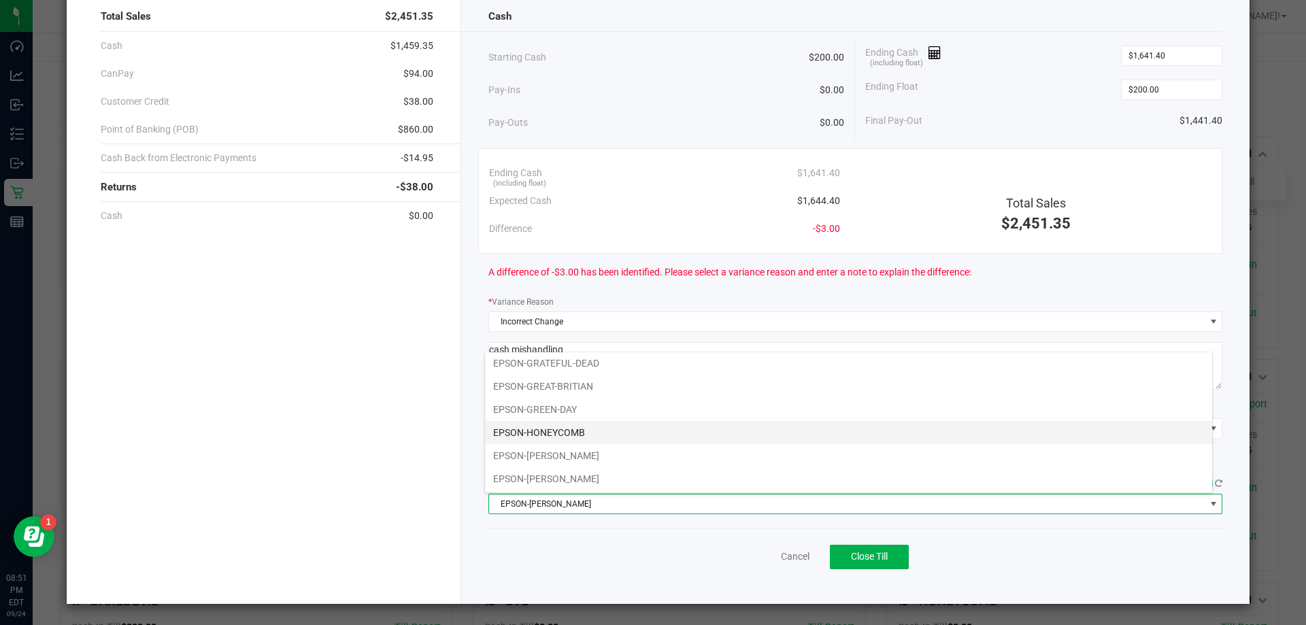
drag, startPoint x: 581, startPoint y: 429, endPoint x: 604, endPoint y: 474, distance: 50.5
click at [581, 429] on li "EPSON-HONEYCOMB" at bounding box center [848, 432] width 727 height 23
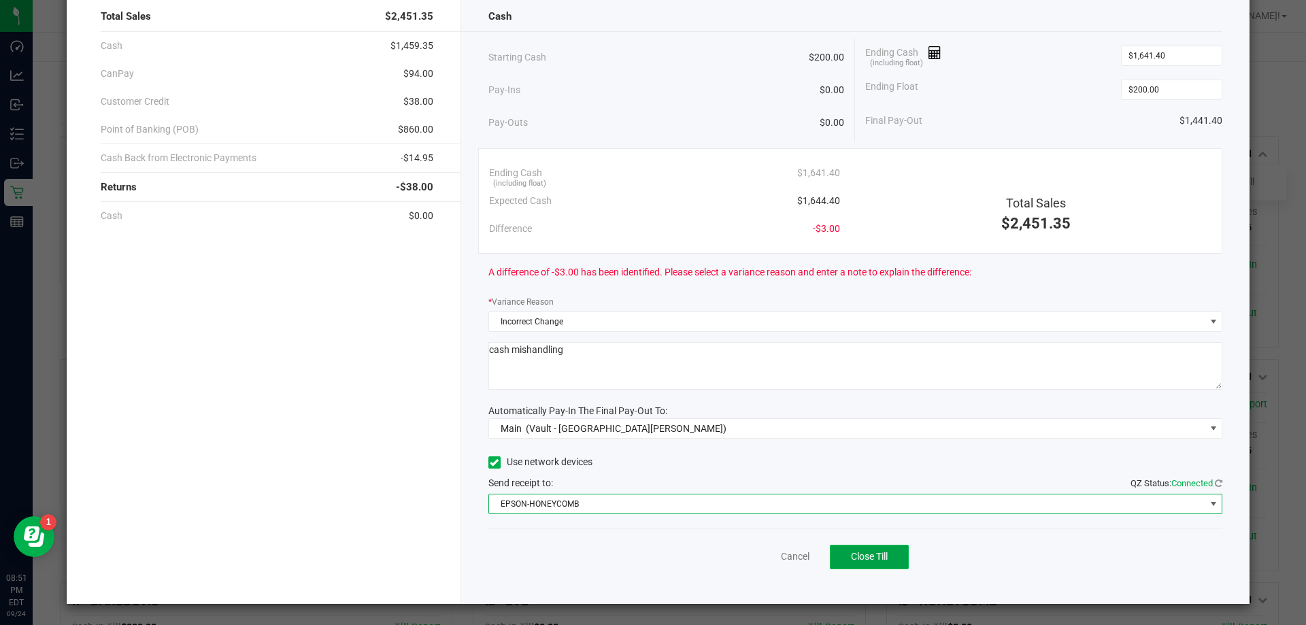
click at [875, 563] on button "Close Till" at bounding box center [869, 557] width 79 height 24
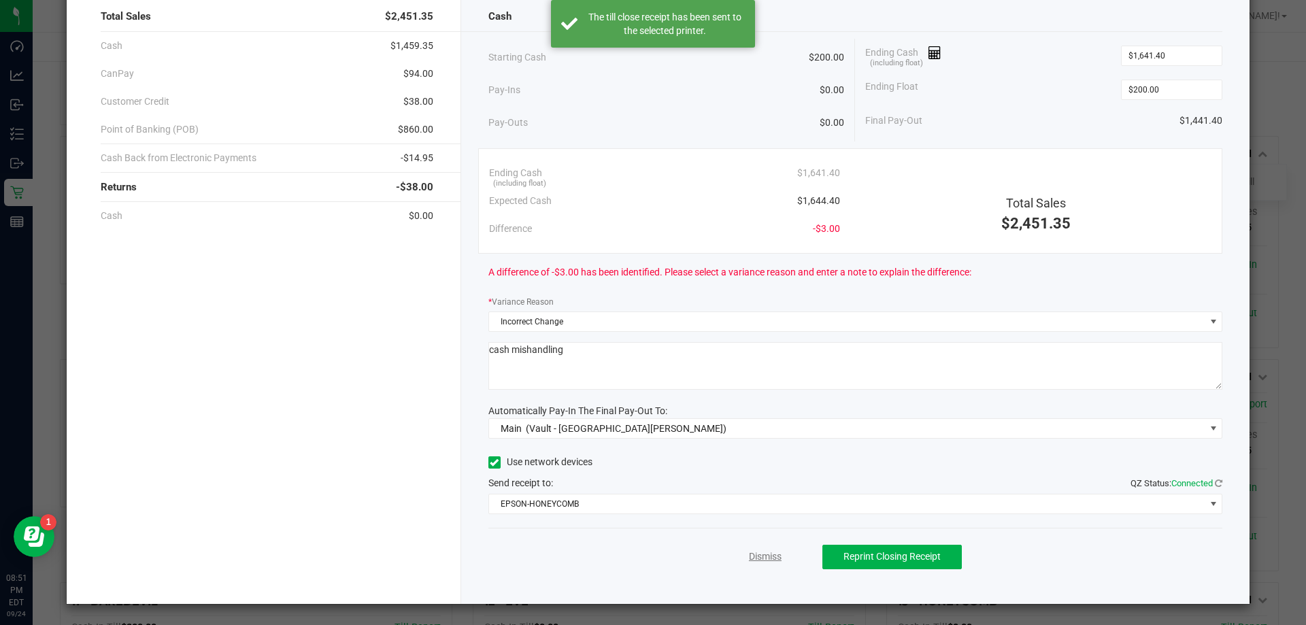
click at [760, 552] on link "Dismiss" at bounding box center [765, 557] width 33 height 14
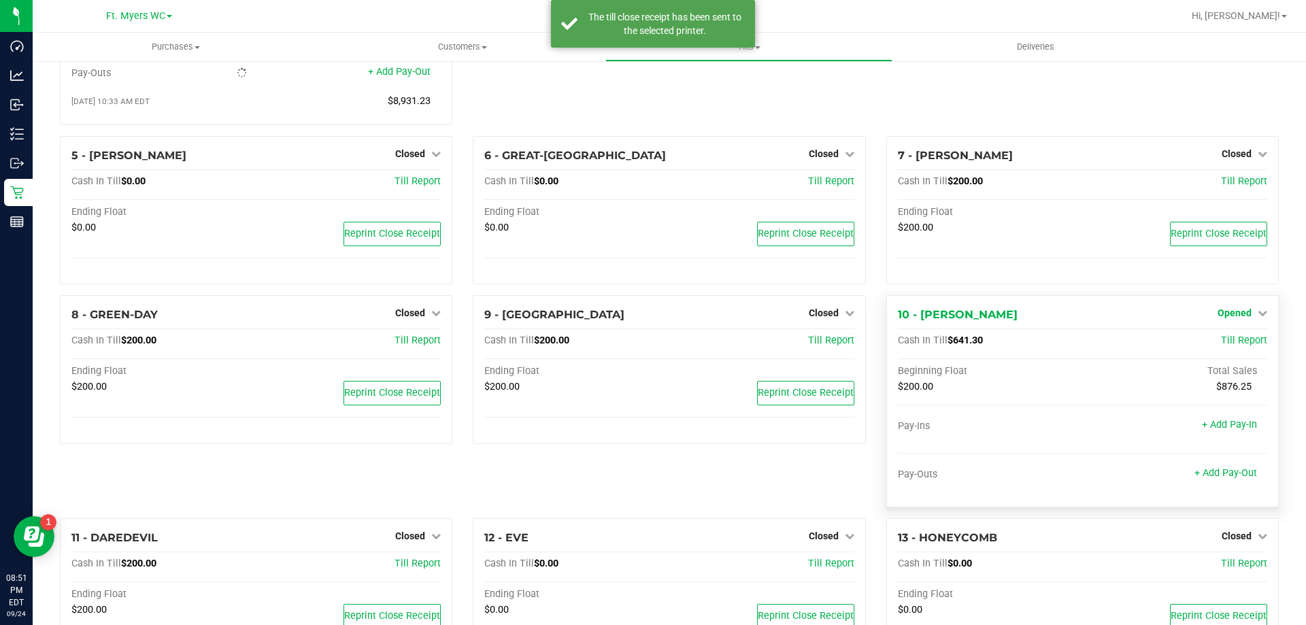
click at [1227, 316] on span "Opened" at bounding box center [1235, 312] width 34 height 11
click at [1234, 342] on link "Close Till" at bounding box center [1236, 341] width 37 height 11
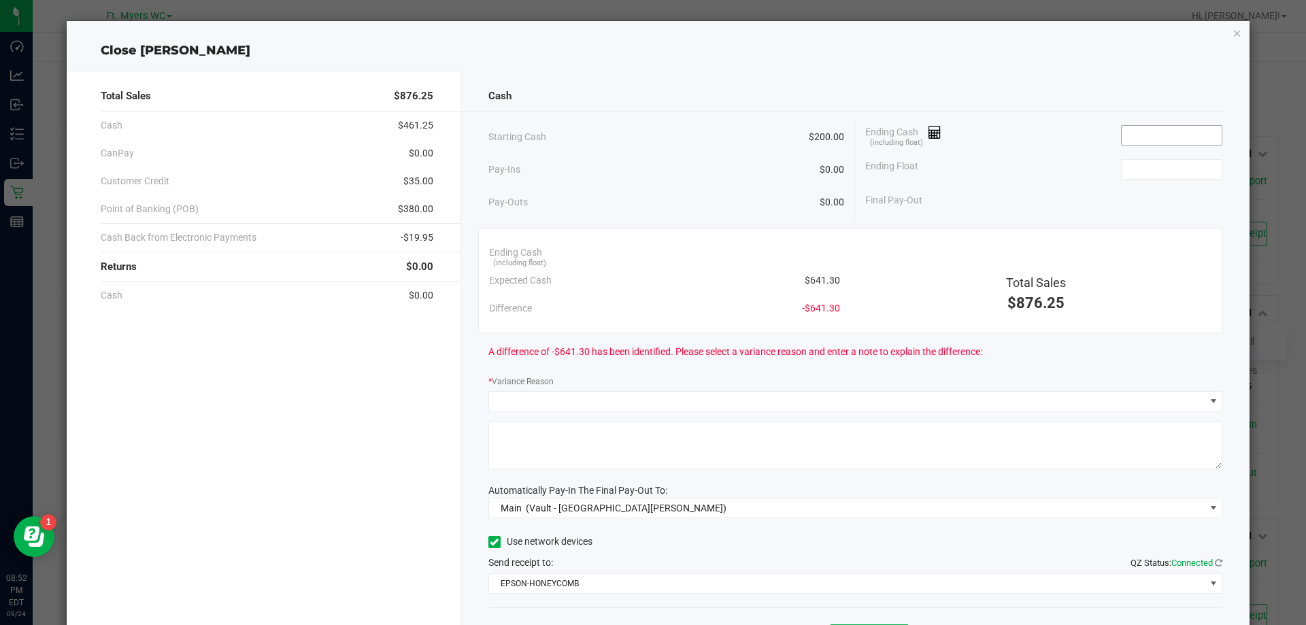
click at [1141, 138] on input at bounding box center [1172, 135] width 100 height 19
click at [1173, 134] on input "$614.30" at bounding box center [1172, 135] width 100 height 19
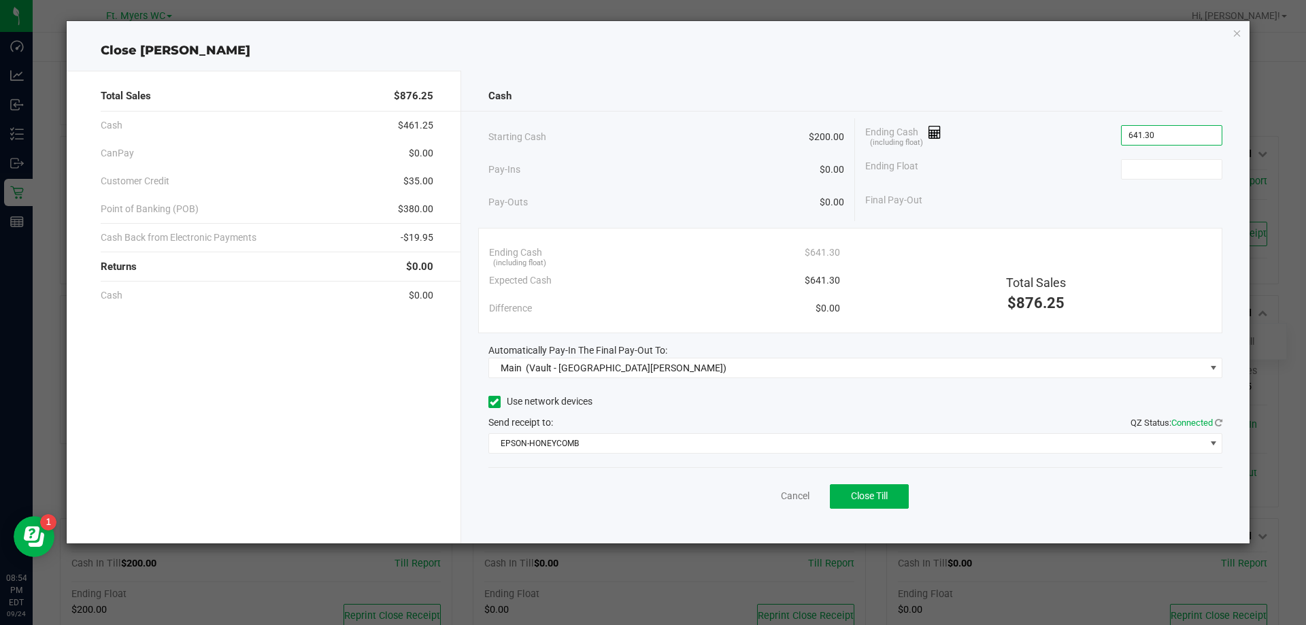
type input "$641.30"
click at [900, 503] on button "Close Till" at bounding box center [869, 496] width 79 height 24
type input "$200.00"
click at [489, 127] on div "Starting Cash $200.00" at bounding box center [666, 136] width 356 height 37
click at [777, 497] on link "Dismiss" at bounding box center [765, 496] width 33 height 14
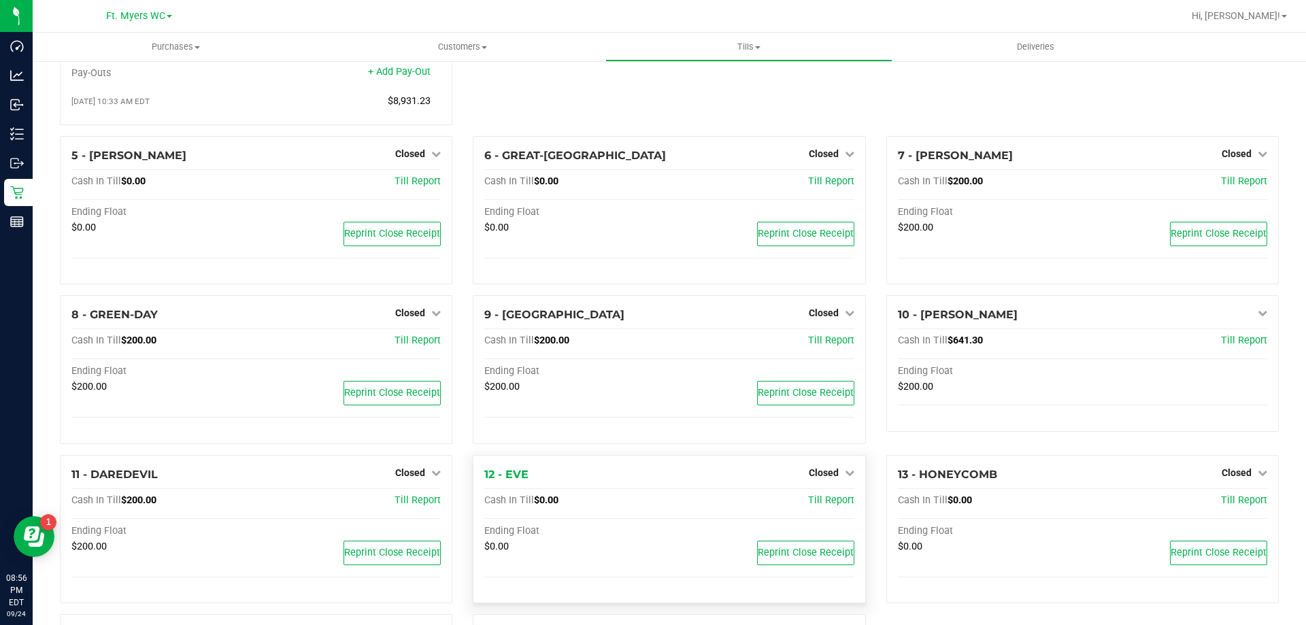
scroll to position [434, 0]
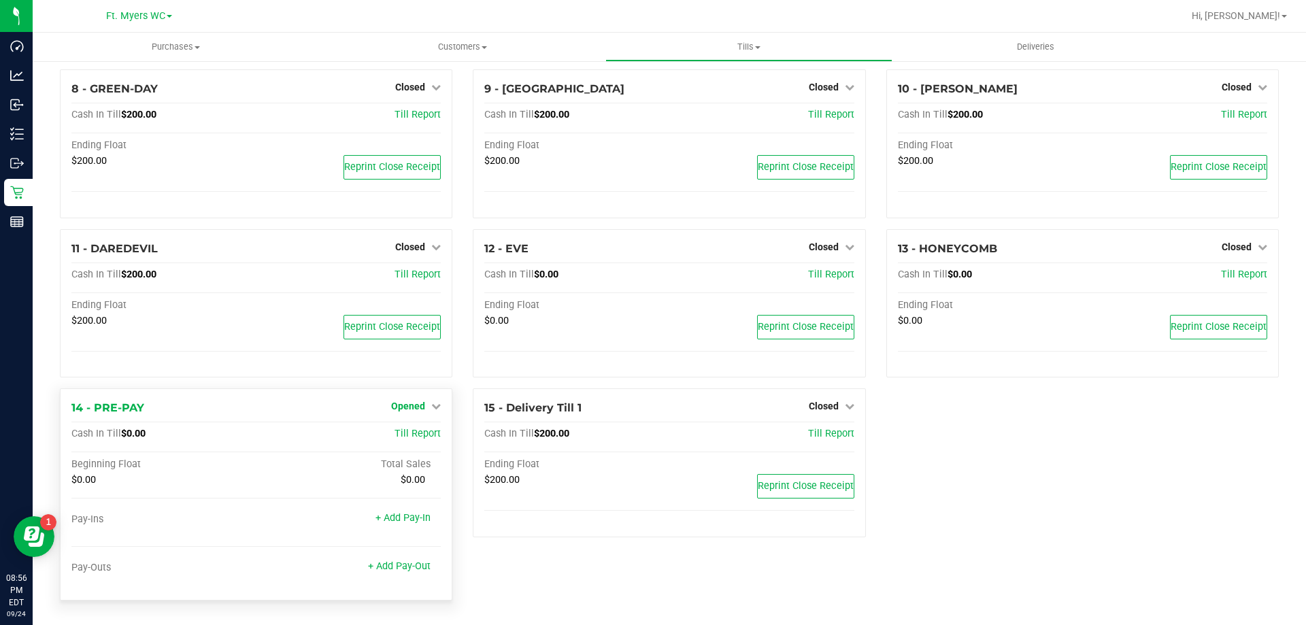
click at [416, 401] on span "Opened" at bounding box center [408, 406] width 34 height 11
click at [422, 433] on link "Close Till" at bounding box center [410, 434] width 37 height 11
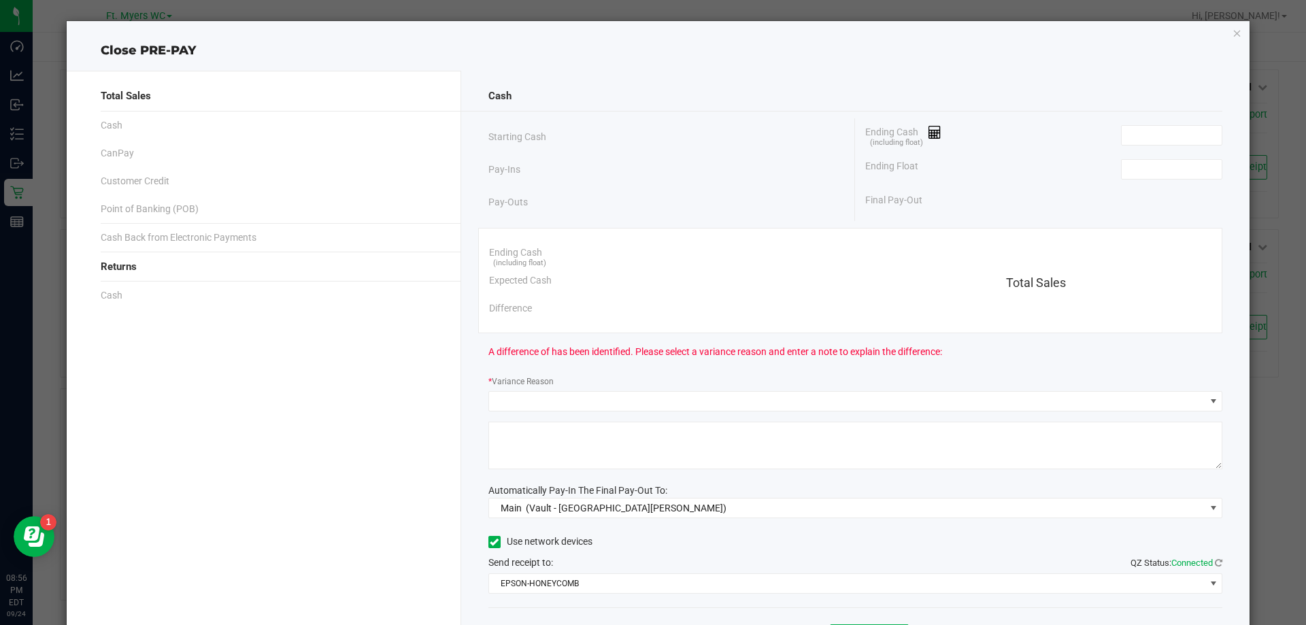
click at [1152, 120] on div "Ending Cash (including float)" at bounding box center [1043, 135] width 357 height 34
click at [1167, 127] on input at bounding box center [1172, 135] width 100 height 19
type input "$0.00"
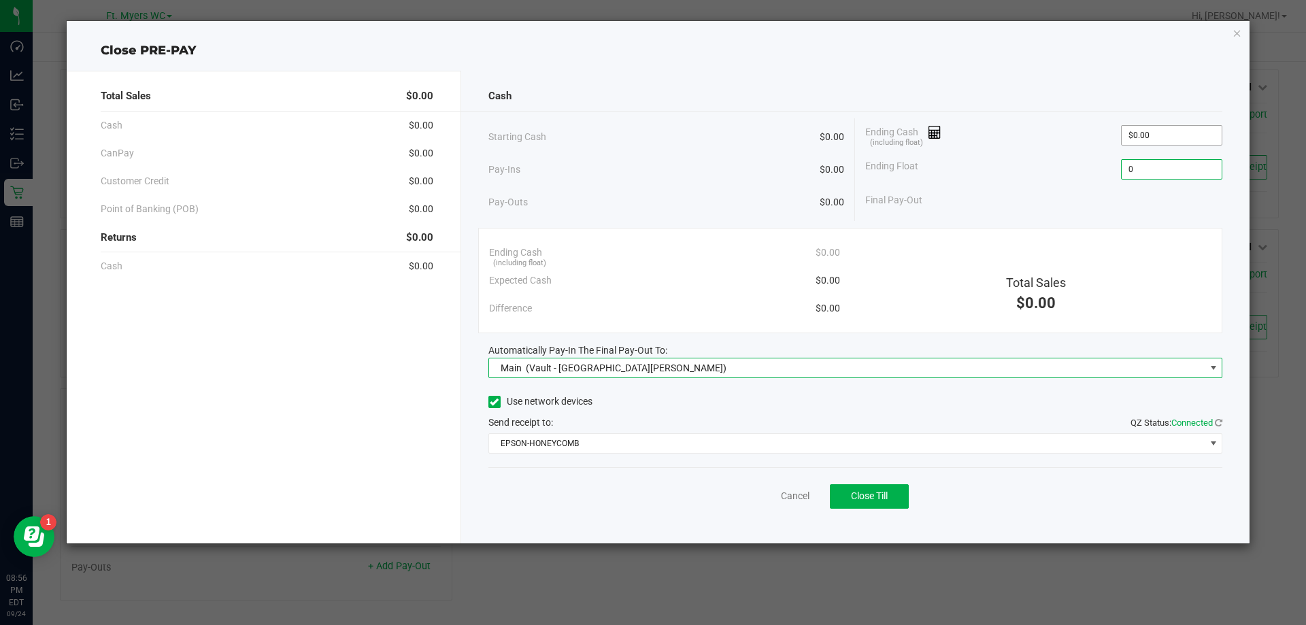
type input "$0.00"
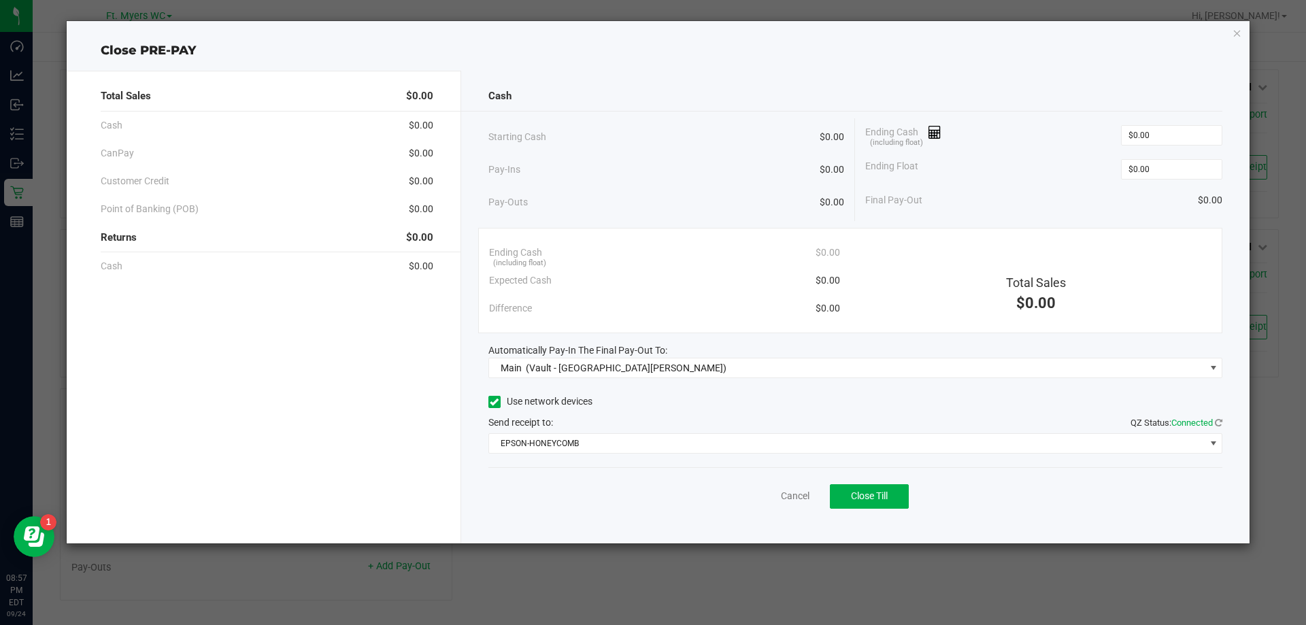
click at [1043, 98] on div "Cash" at bounding box center [855, 96] width 735 height 29
click at [875, 518] on div "Cancel Close Till" at bounding box center [855, 493] width 735 height 52
click at [856, 511] on div "Cancel Close Till" at bounding box center [855, 493] width 735 height 52
click at [837, 503] on button "Close Till" at bounding box center [869, 496] width 79 height 24
click at [673, 486] on div "Dismiss Print Closing Receipt" at bounding box center [855, 493] width 735 height 52
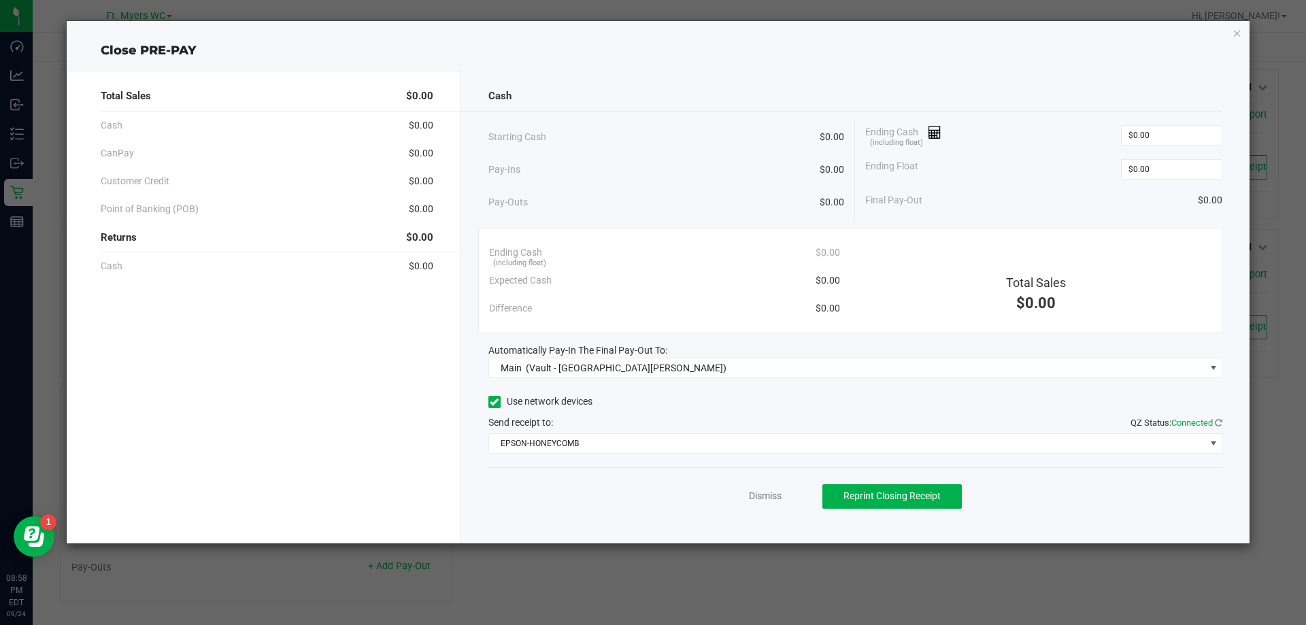
click at [748, 505] on div "Dismiss Reprint Closing Receipt" at bounding box center [855, 493] width 735 height 52
click at [756, 498] on link "Dismiss" at bounding box center [765, 496] width 33 height 14
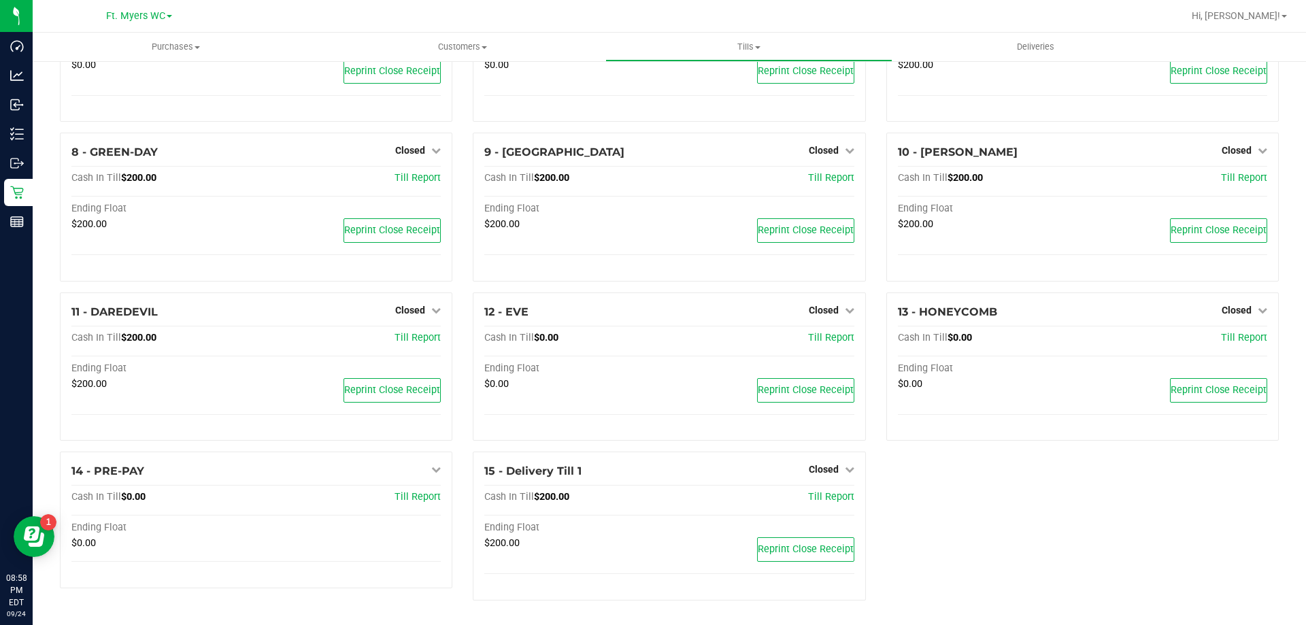
scroll to position [0, 0]
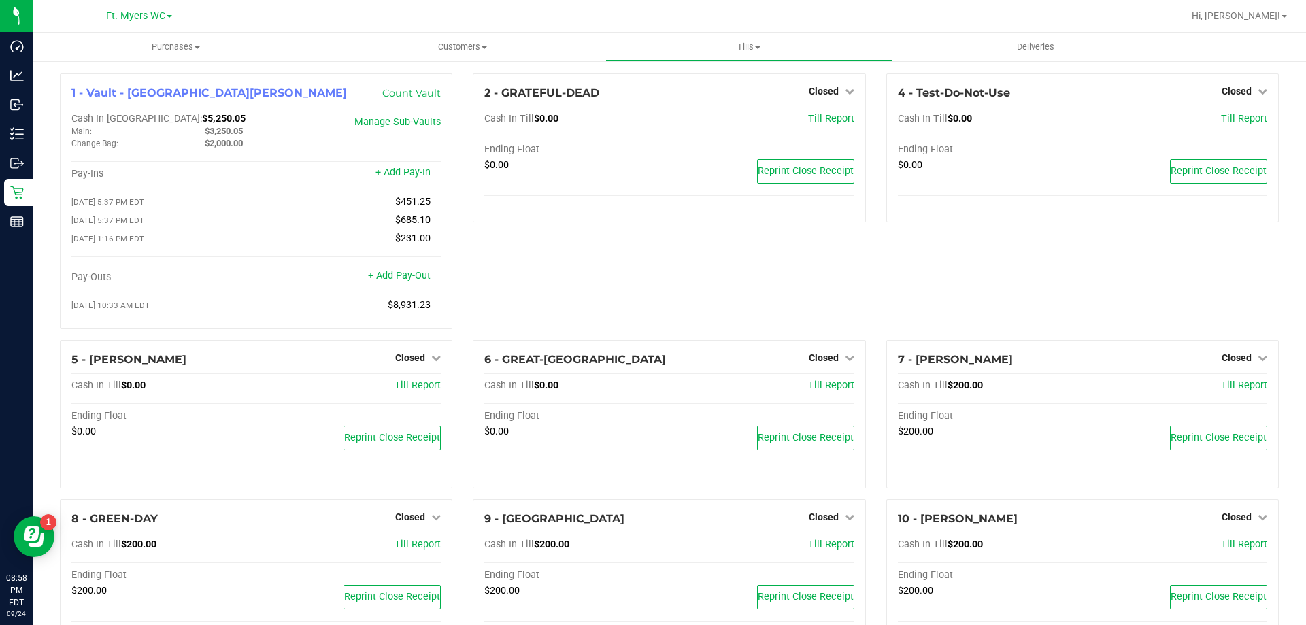
drag, startPoint x: 946, startPoint y: 541, endPoint x: 682, endPoint y: 5, distance: 597.5
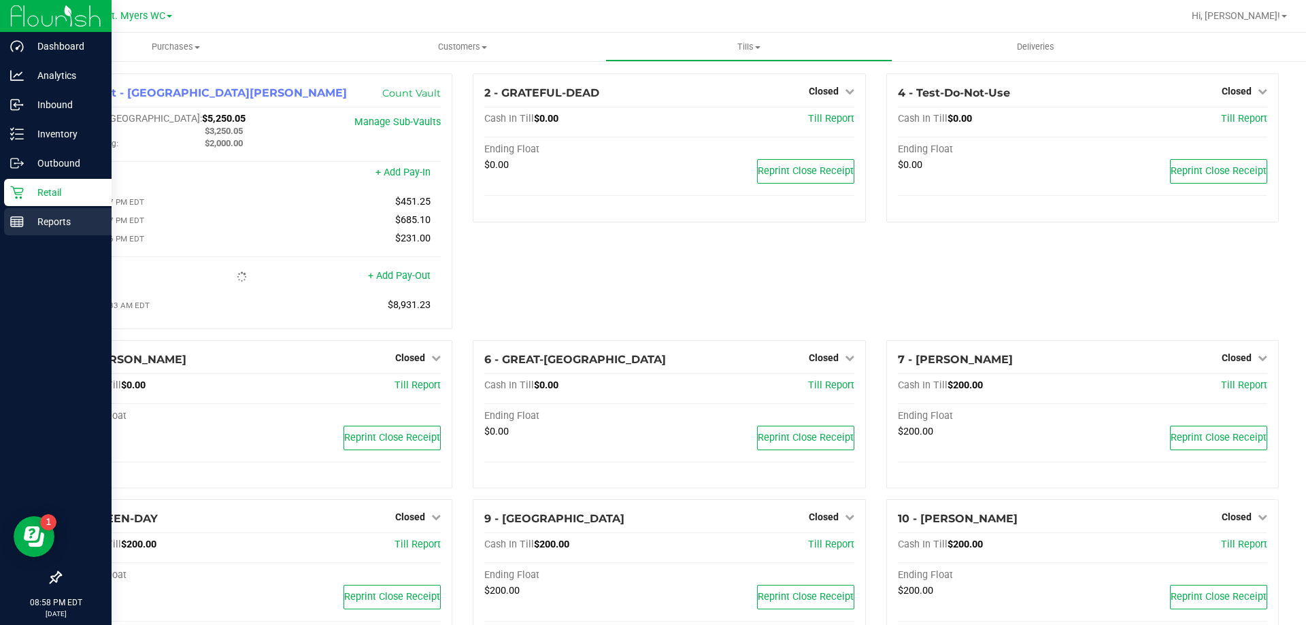
click at [32, 220] on p "Reports" at bounding box center [65, 222] width 82 height 16
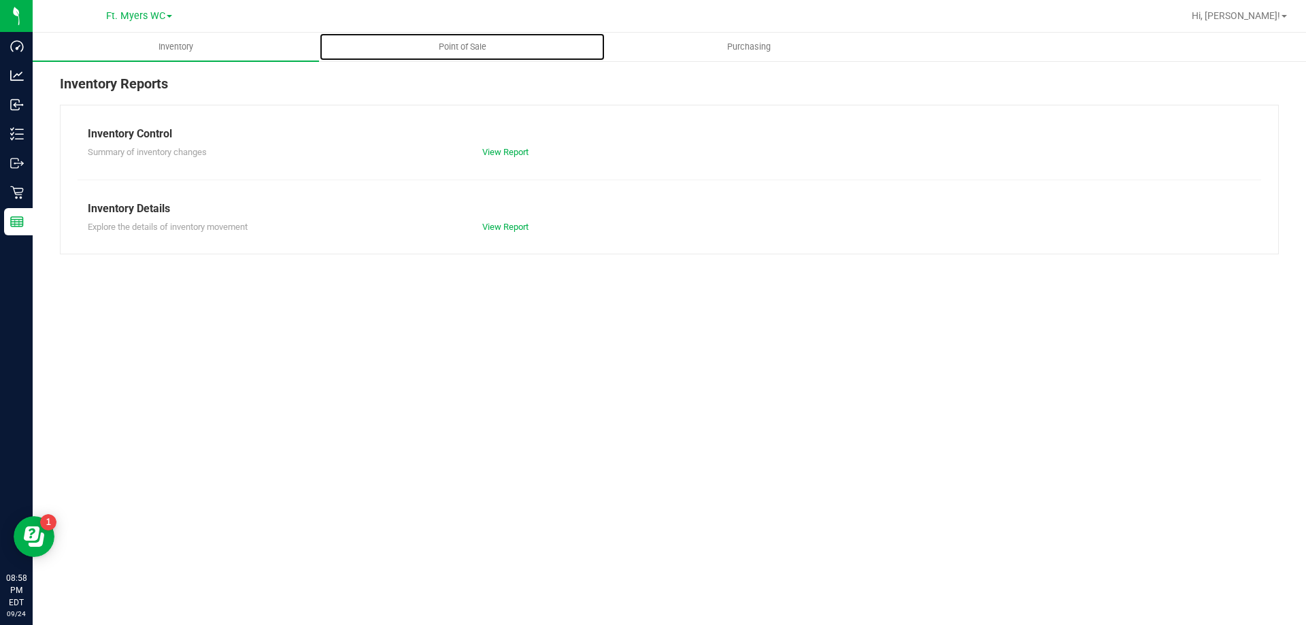
click at [478, 41] on span "Point of Sale" at bounding box center [462, 47] width 84 height 12
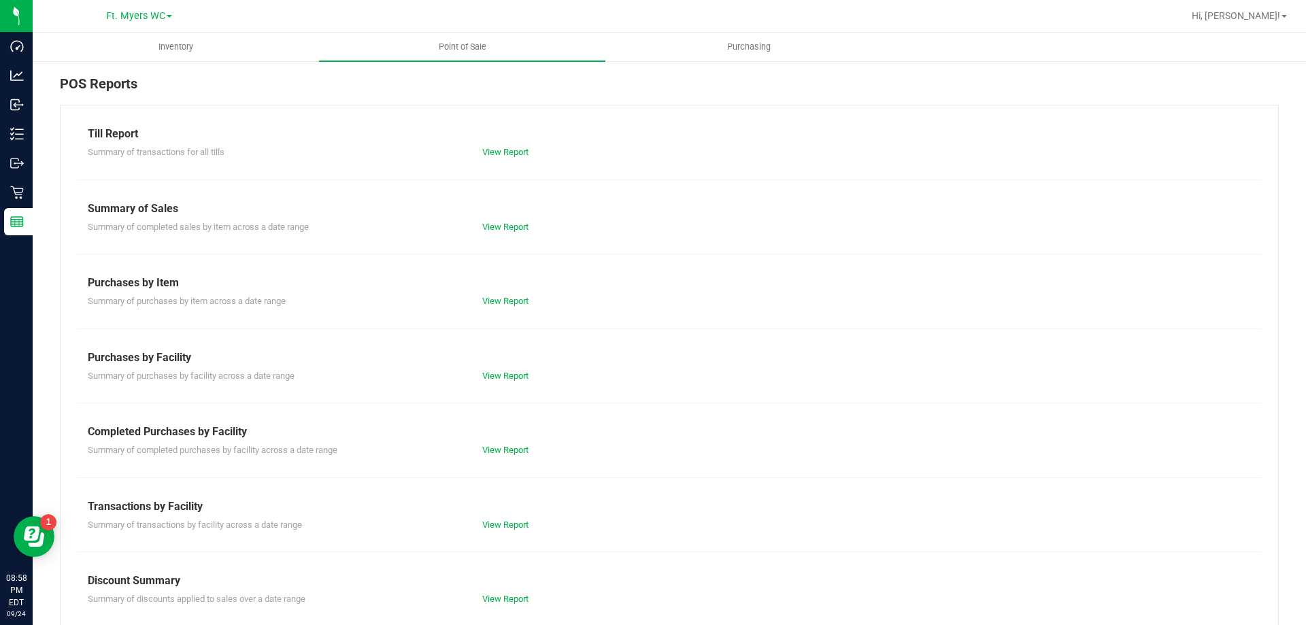
click at [497, 533] on div "Till Report Summary of transactions for all tills View Report Summary of Sales …" at bounding box center [669, 403] width 1219 height 597
click at [492, 522] on link "View Report" at bounding box center [505, 525] width 46 height 10
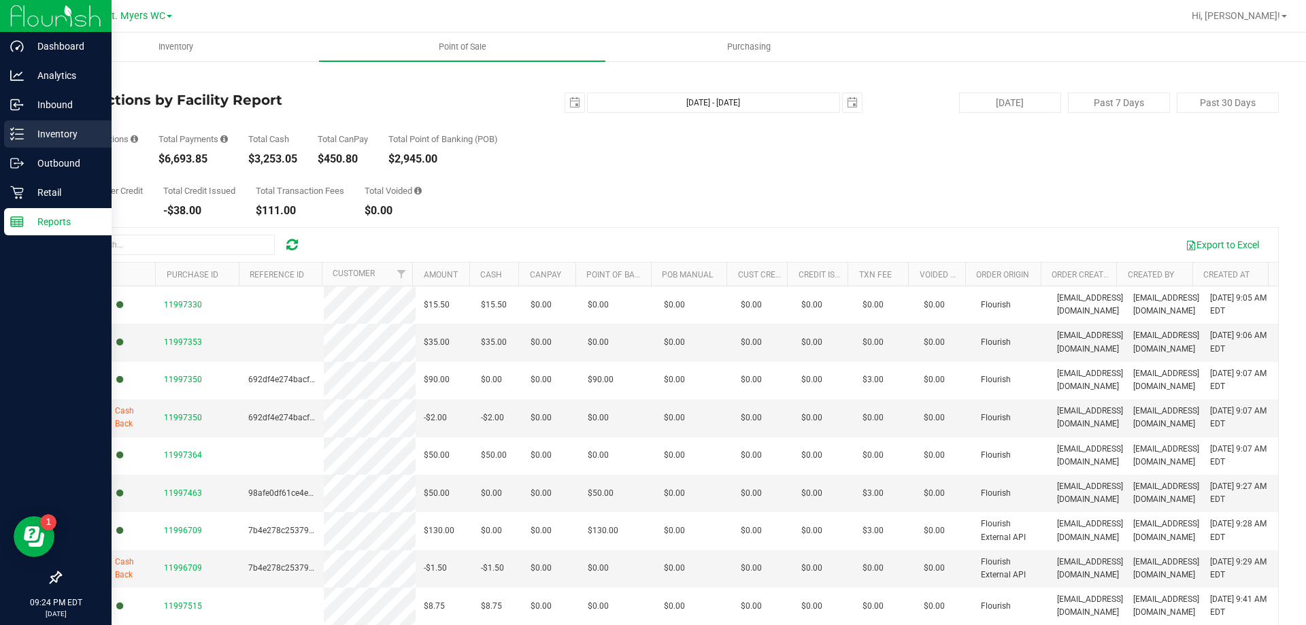
click at [63, 135] on p "Inventory" at bounding box center [65, 134] width 82 height 16
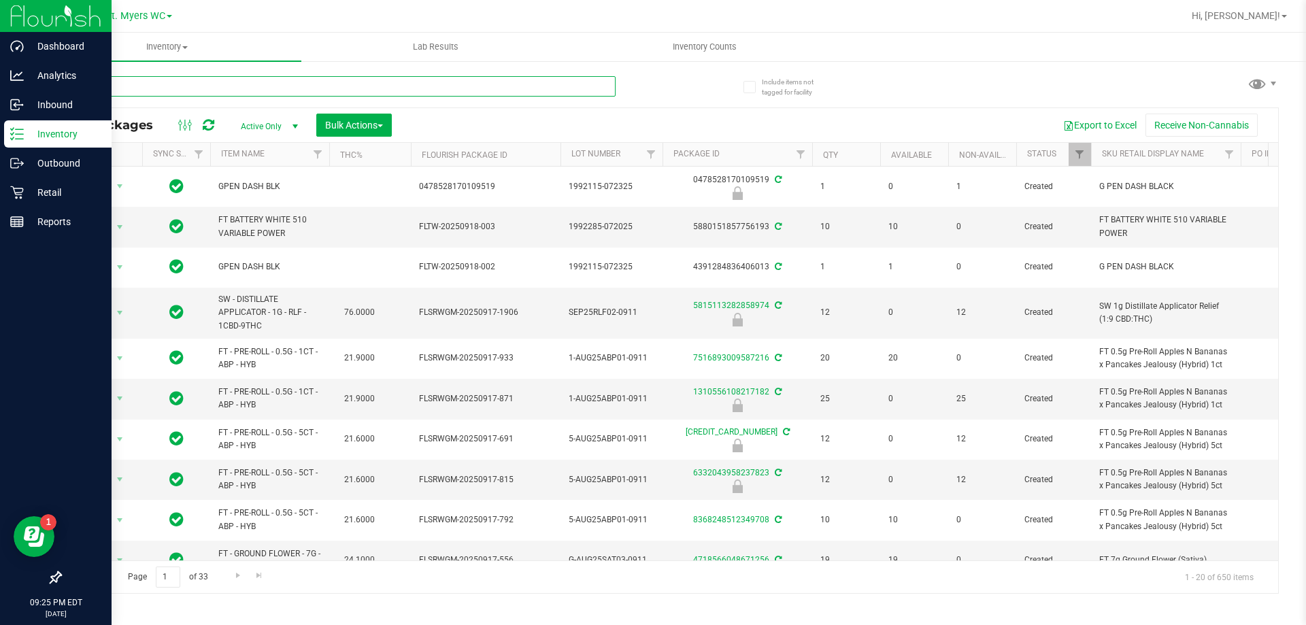
click at [172, 91] on input "text" at bounding box center [338, 86] width 556 height 20
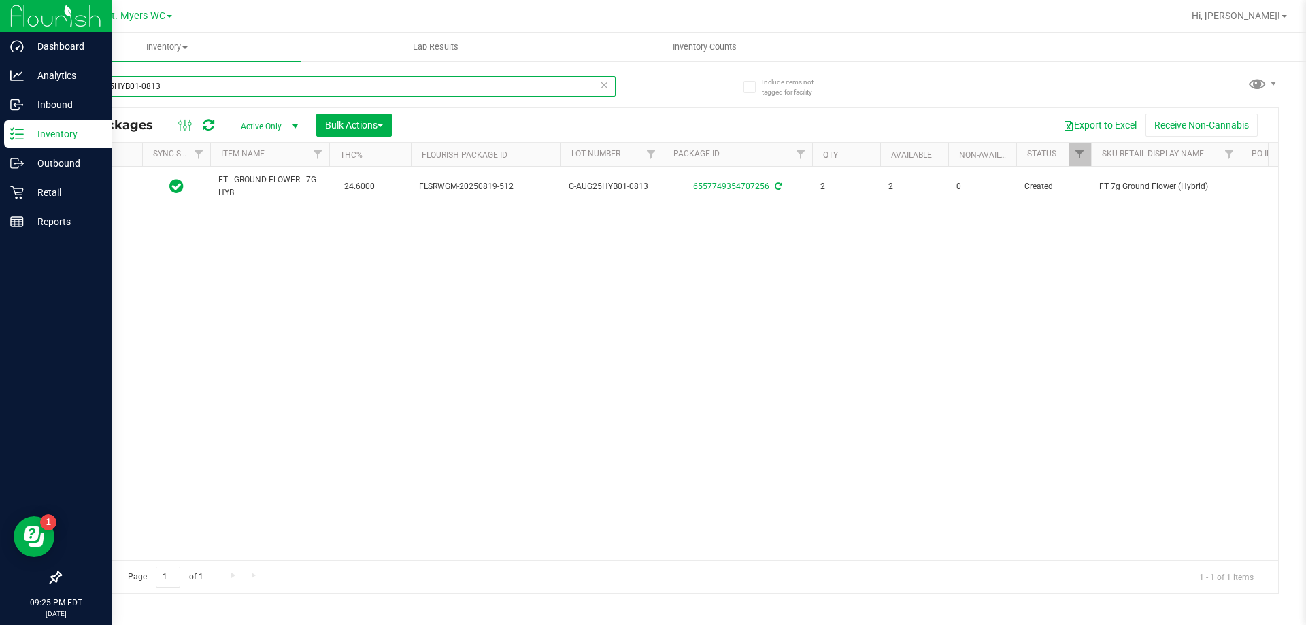
type input "G-AUG25HYB01-0813"
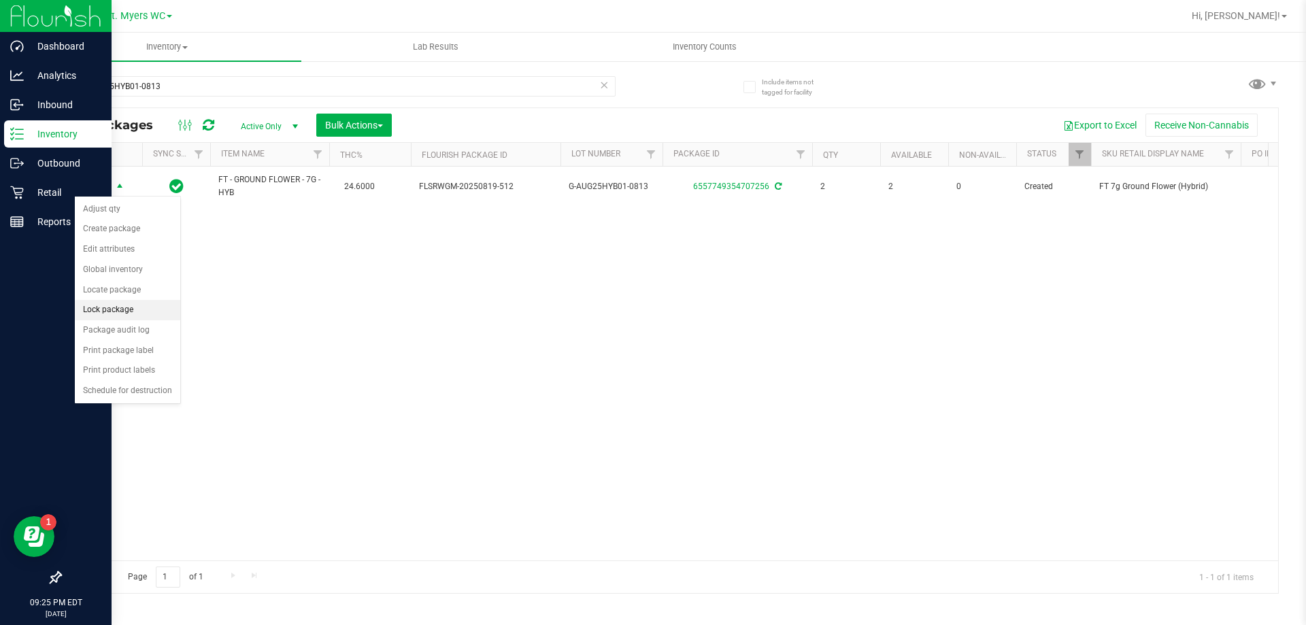
click at [121, 307] on li "Lock package" at bounding box center [127, 310] width 105 height 20
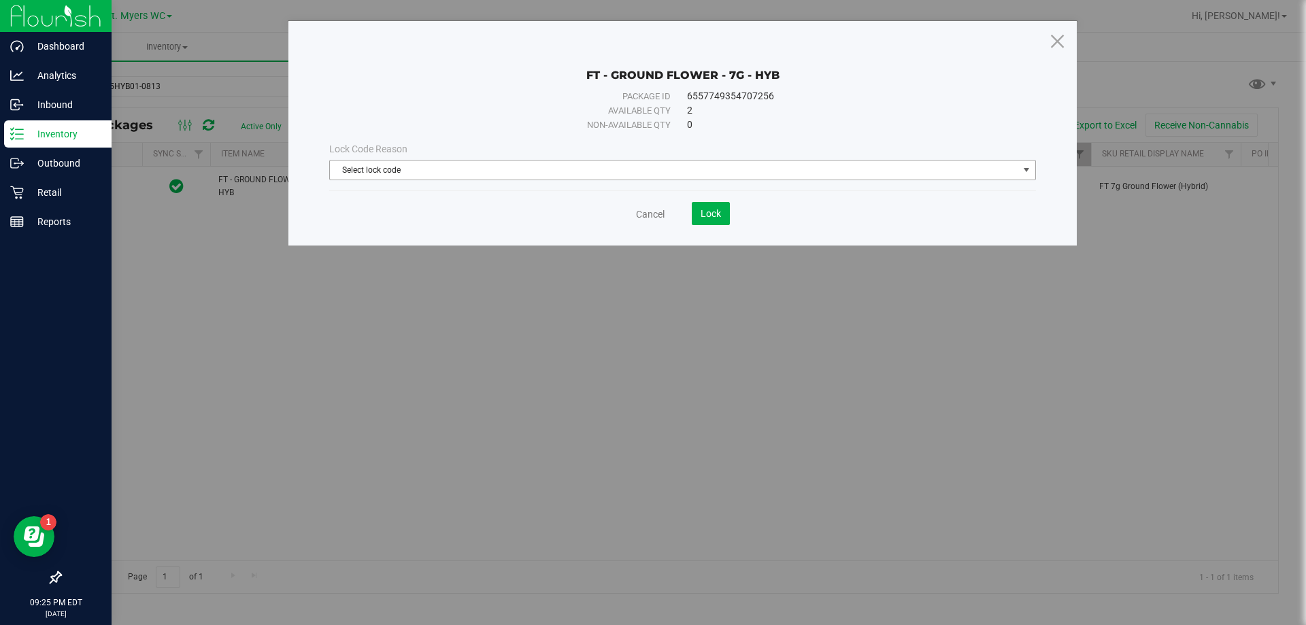
click at [556, 163] on span "Select lock code" at bounding box center [674, 170] width 688 height 19
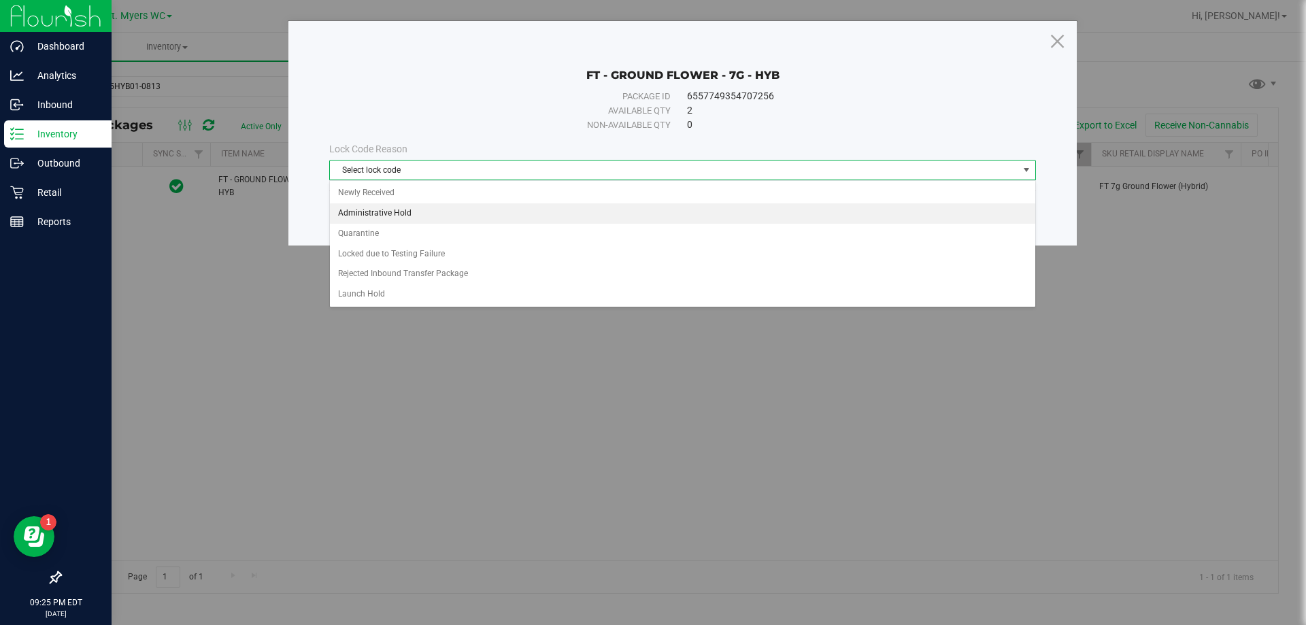
click at [379, 210] on li "Administrative Hold" at bounding box center [682, 213] width 705 height 20
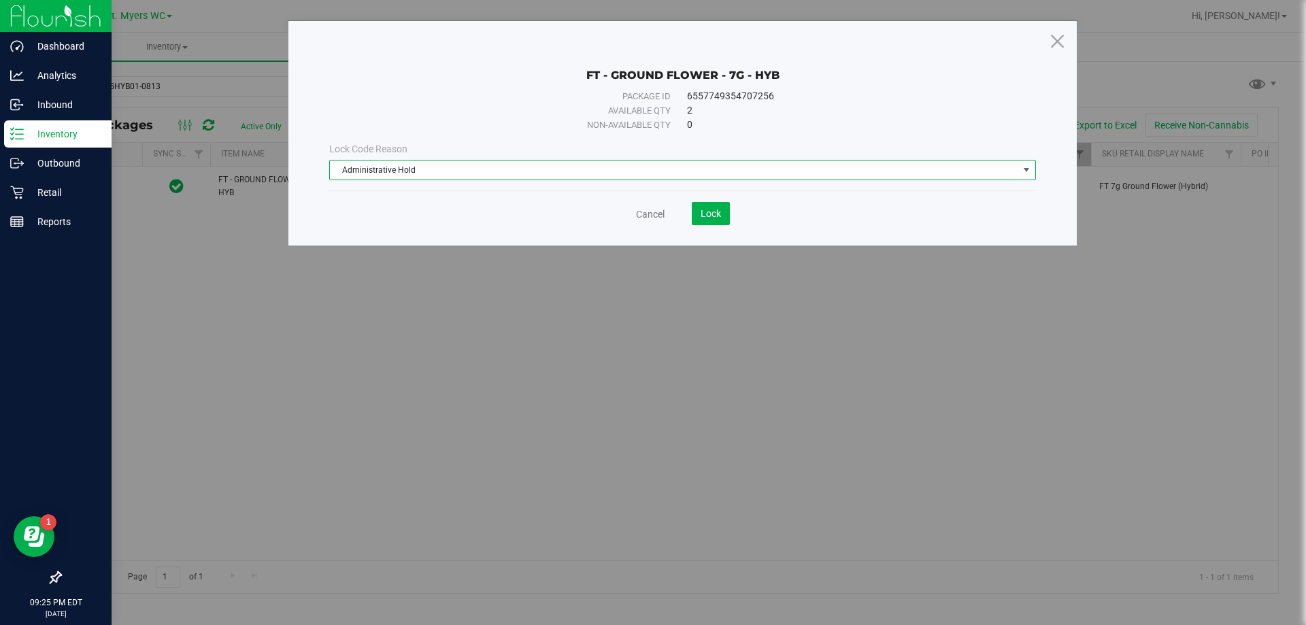
click at [388, 154] on span "Lock Code Reason" at bounding box center [368, 149] width 78 height 11
click at [402, 164] on span "Administrative Hold" at bounding box center [674, 170] width 688 height 19
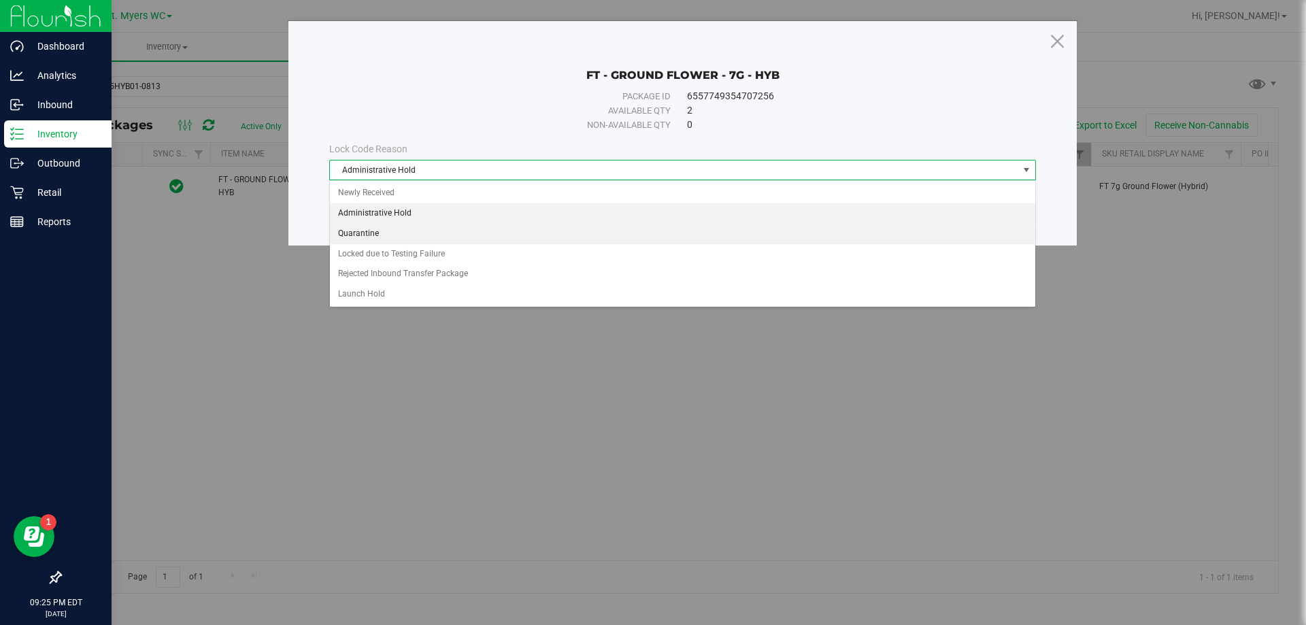
click at [383, 229] on li "Quarantine" at bounding box center [682, 234] width 705 height 20
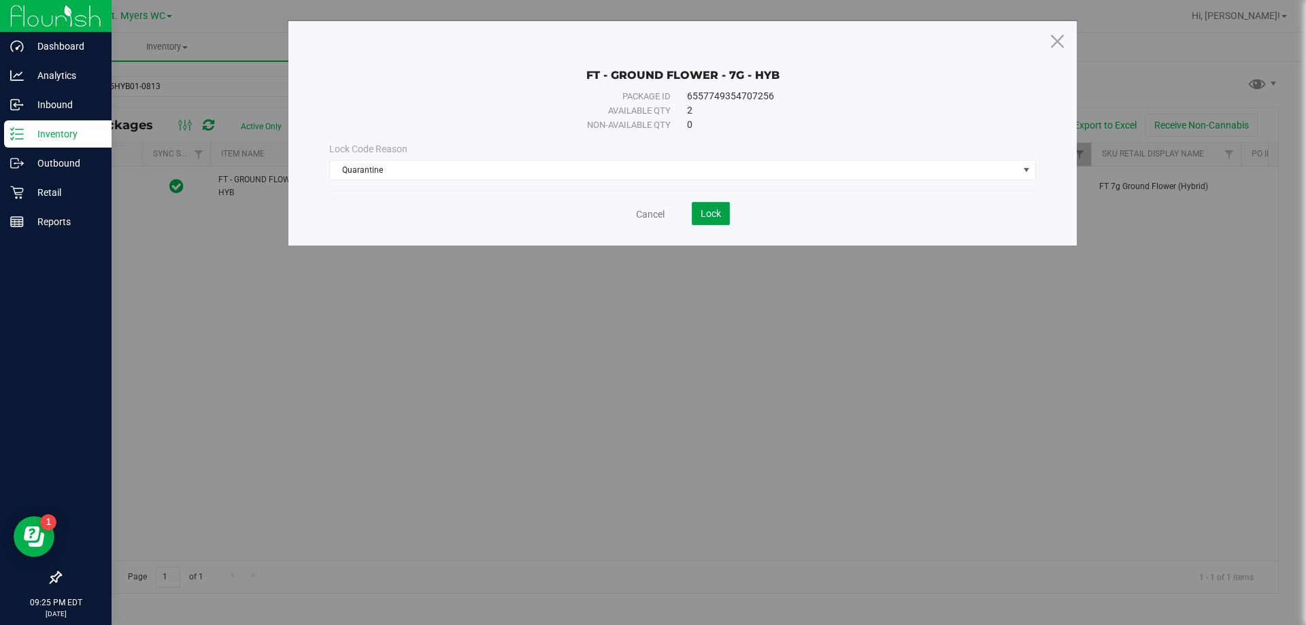
click at [701, 215] on span "Lock" at bounding box center [711, 213] width 20 height 11
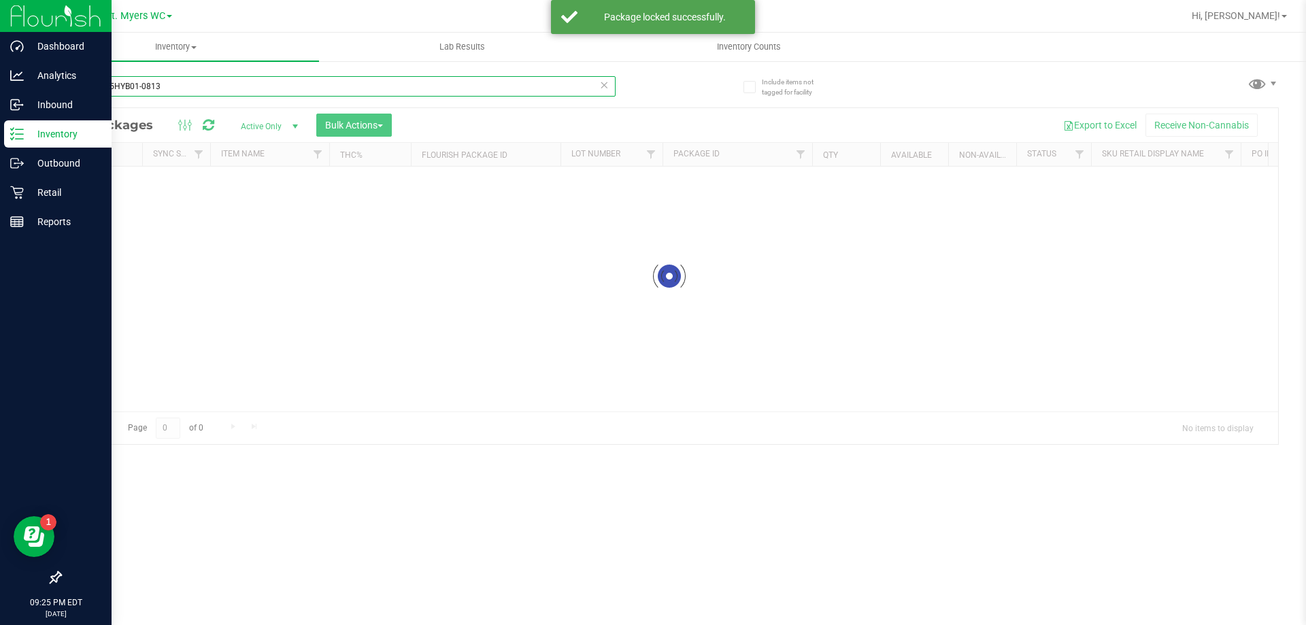
click at [354, 80] on input "G-AUG25HYB01-0813" at bounding box center [338, 86] width 556 height 20
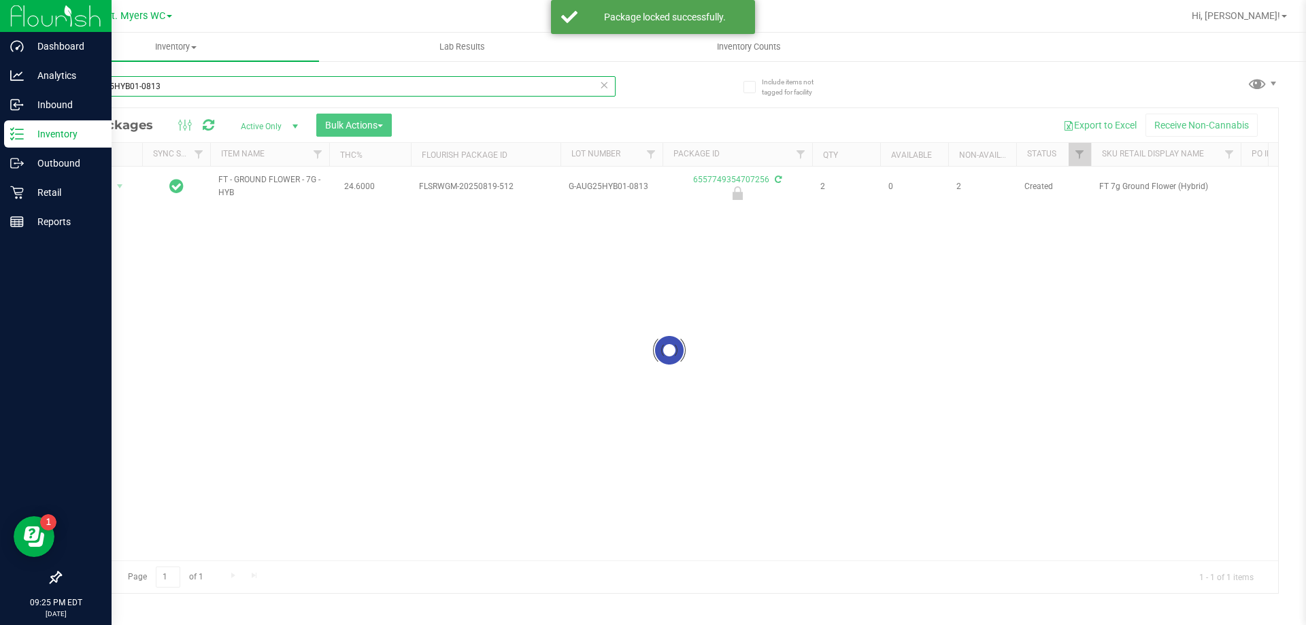
click at [354, 80] on input "G-AUG25HYB01-0813" at bounding box center [338, 86] width 556 height 20
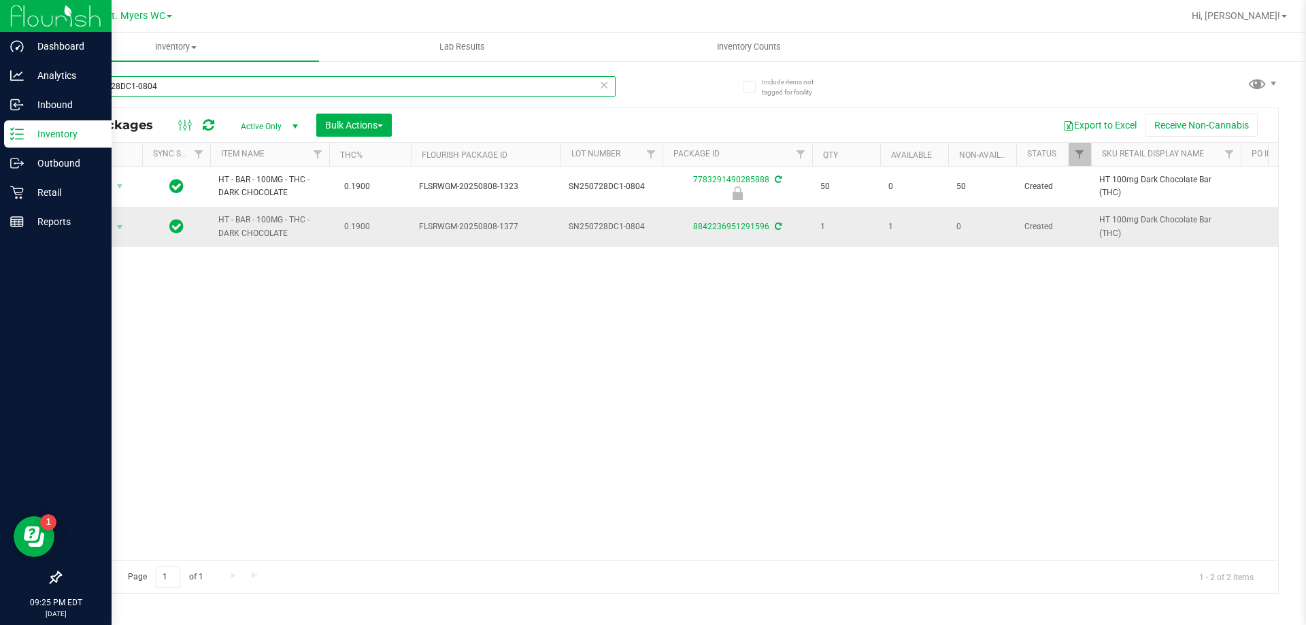
type input "SN250728DC1-0804"
click at [101, 216] on td "Action Action Adjust qty Create package Edit attributes Global inventory Locate…" at bounding box center [102, 226] width 82 height 39
click at [114, 223] on span "select" at bounding box center [120, 227] width 17 height 19
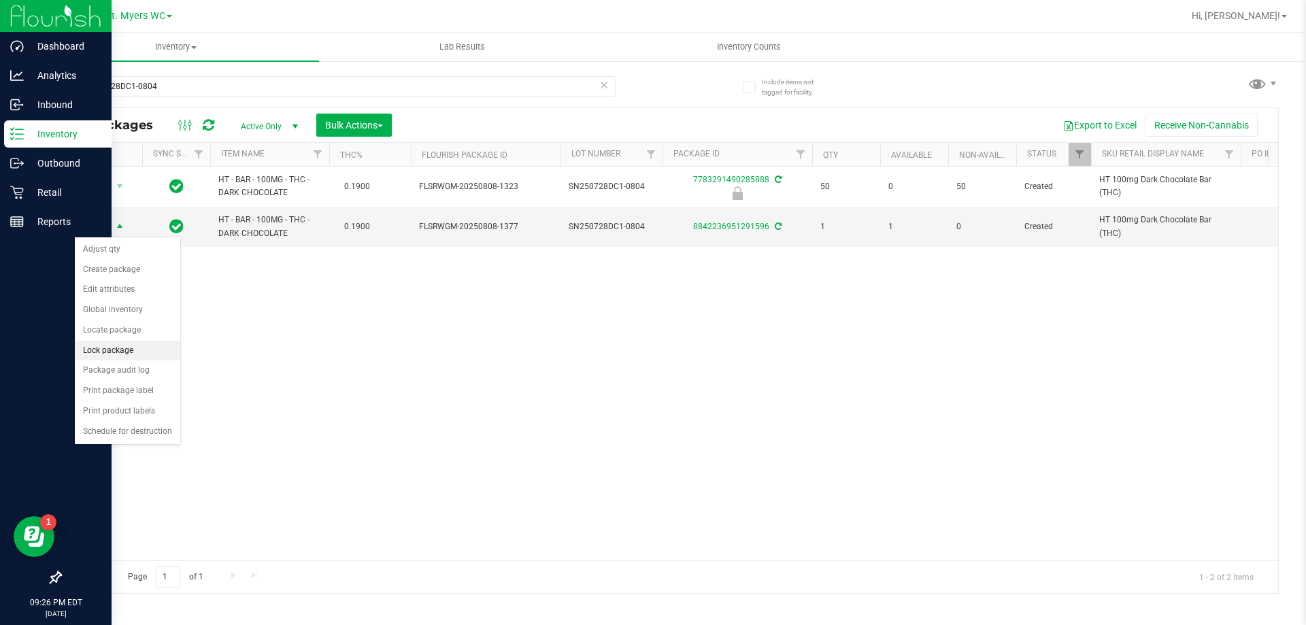
click at [107, 346] on li "Lock package" at bounding box center [127, 351] width 105 height 20
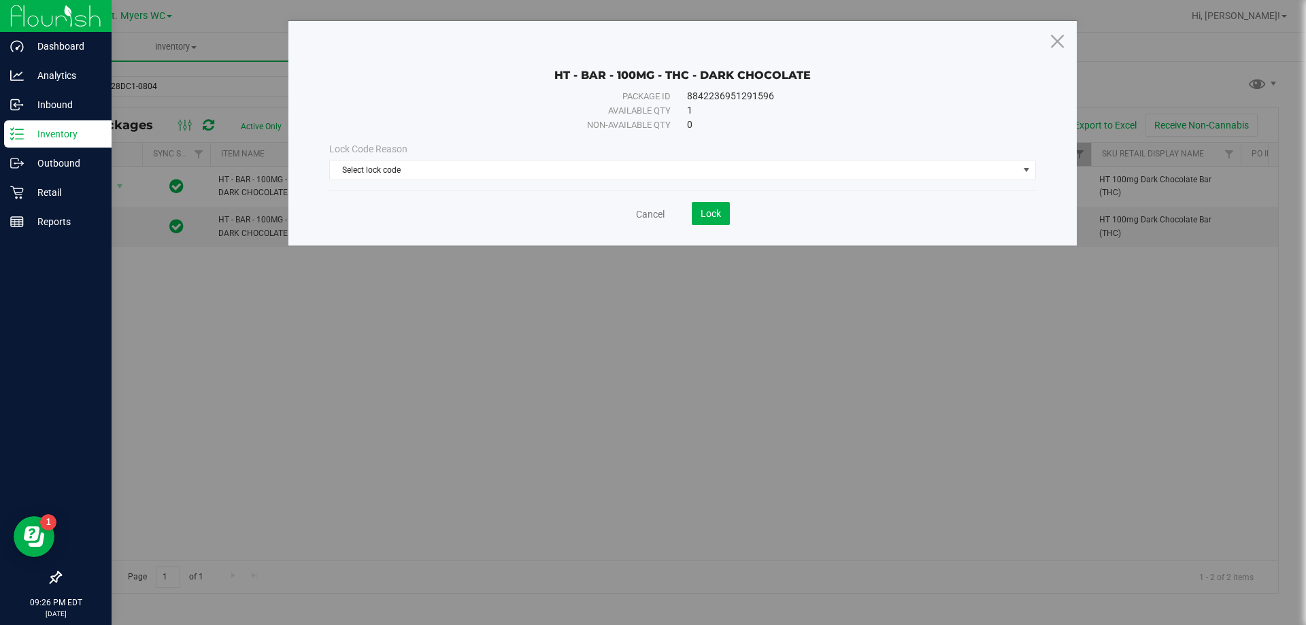
click at [515, 156] on div "Lock Code Reason Select lock code Select lock code Newly Received Administrativ…" at bounding box center [682, 161] width 727 height 38
click at [521, 160] on span "Select lock code" at bounding box center [682, 170] width 707 height 20
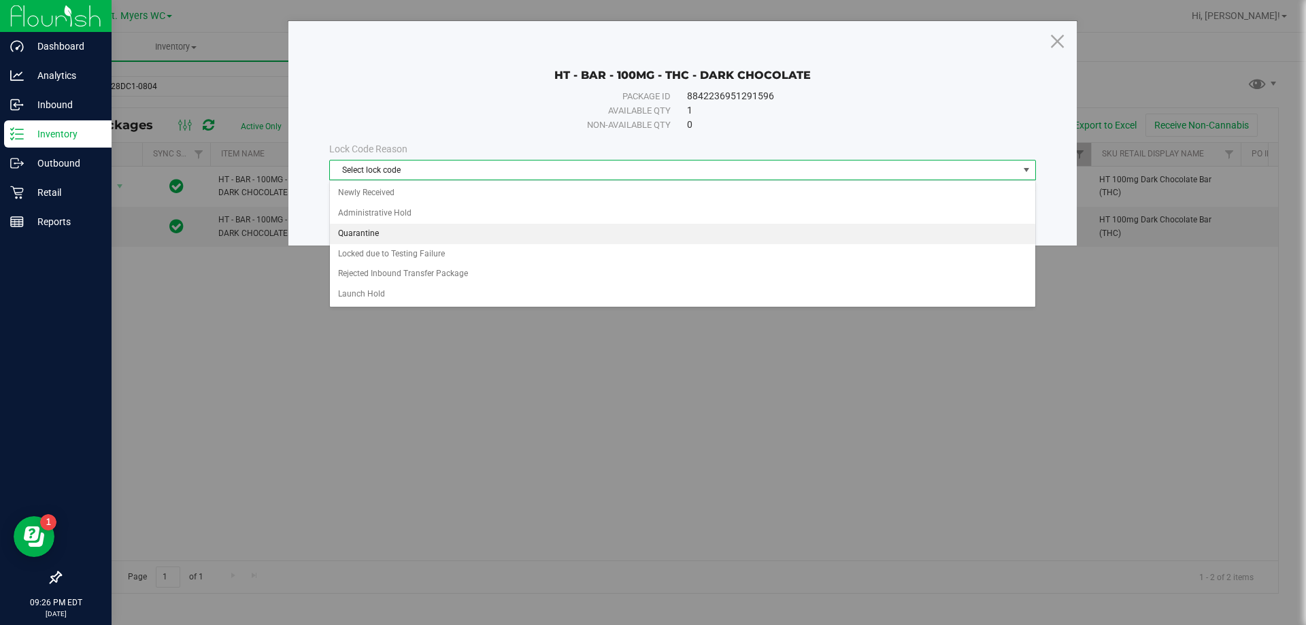
click at [386, 237] on li "Quarantine" at bounding box center [682, 234] width 705 height 20
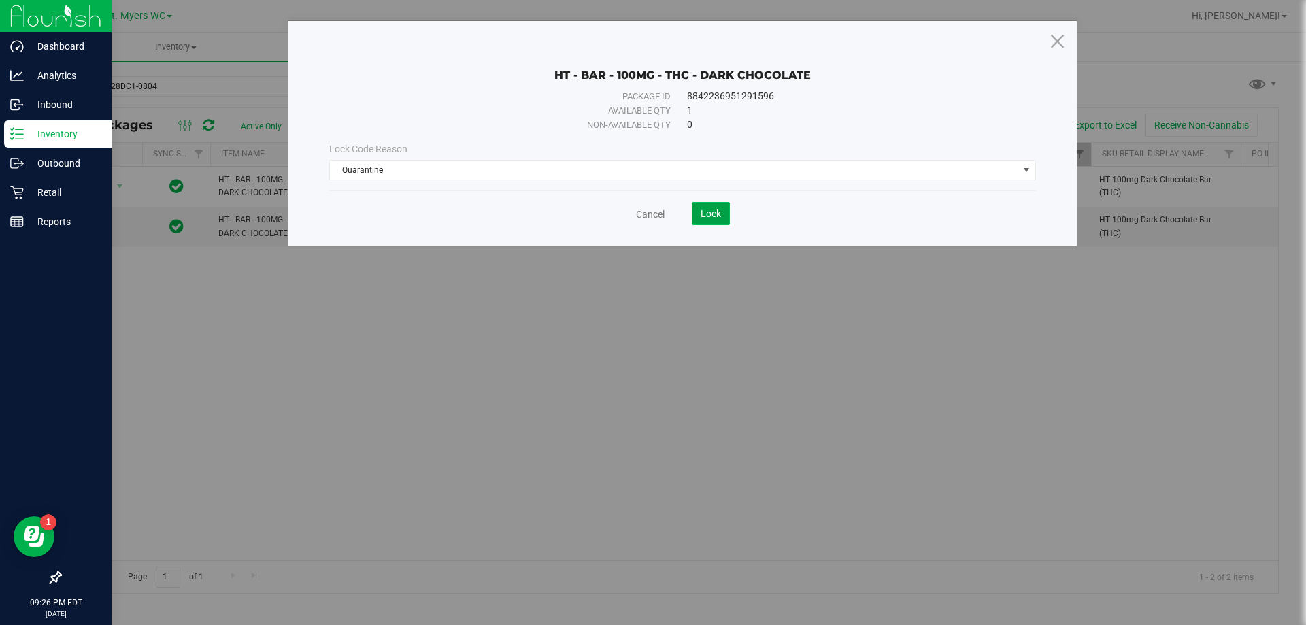
click at [712, 207] on button "Lock" at bounding box center [711, 213] width 38 height 23
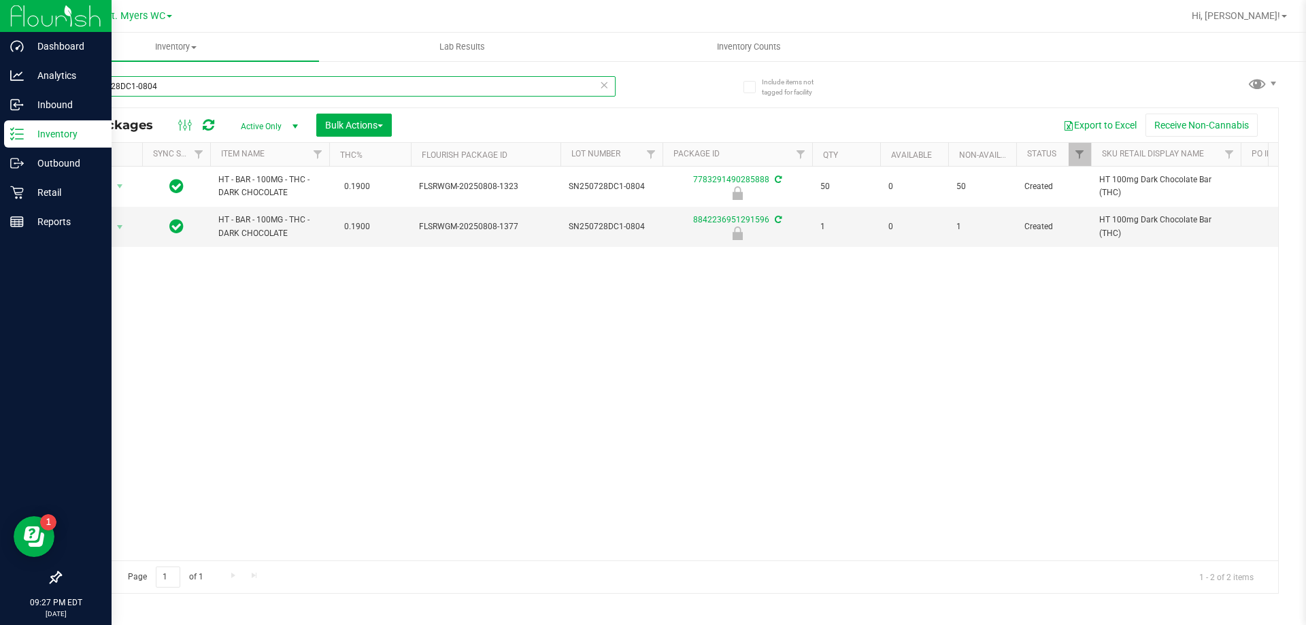
click at [170, 85] on input "SN250728DC1-0804" at bounding box center [338, 86] width 556 height 20
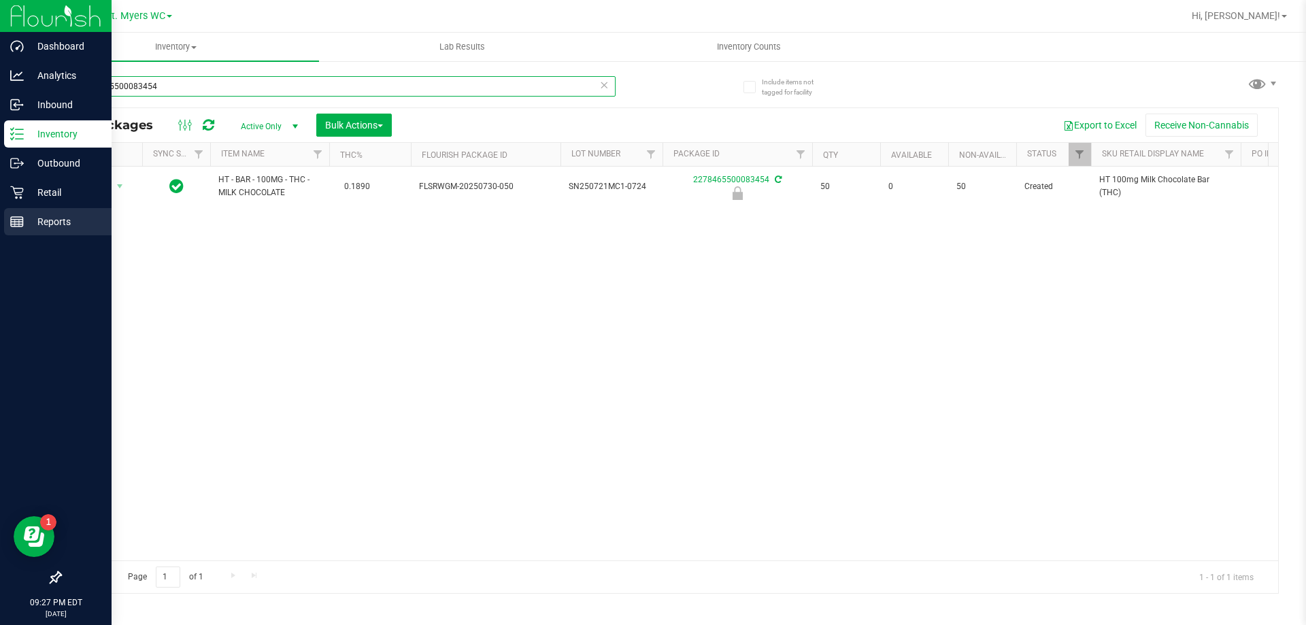
type input "2278465500083454"
click at [59, 232] on div "Reports" at bounding box center [57, 221] width 107 height 27
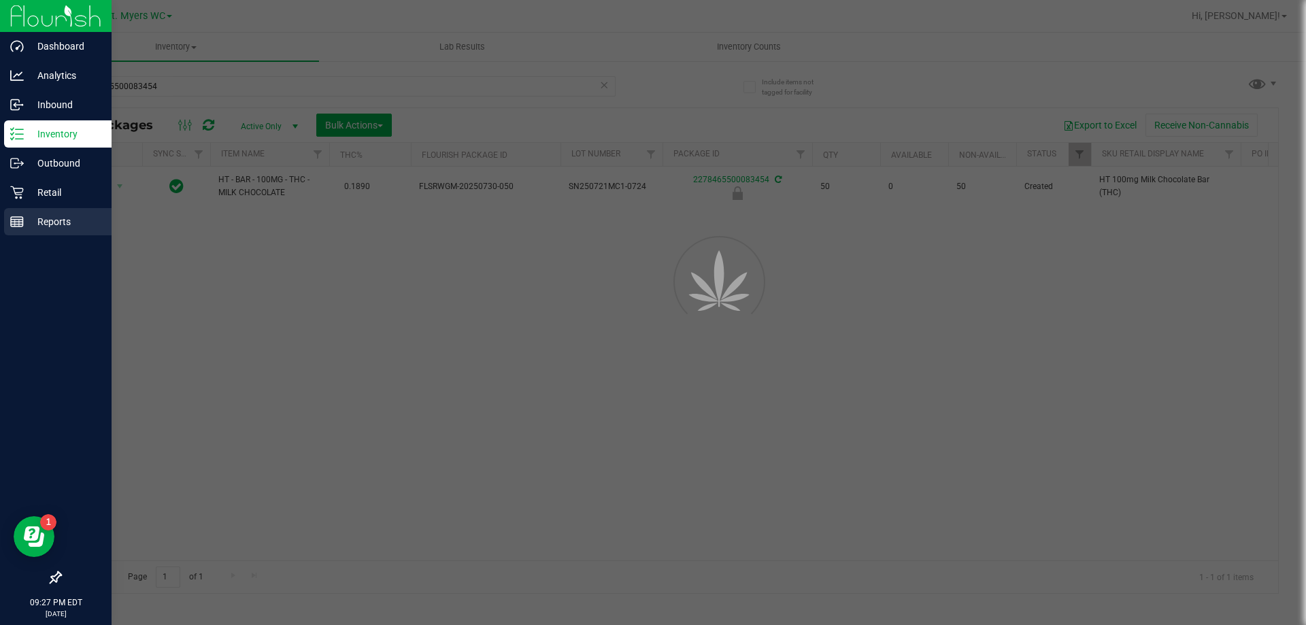
click at [59, 232] on div "Reports" at bounding box center [57, 221] width 107 height 27
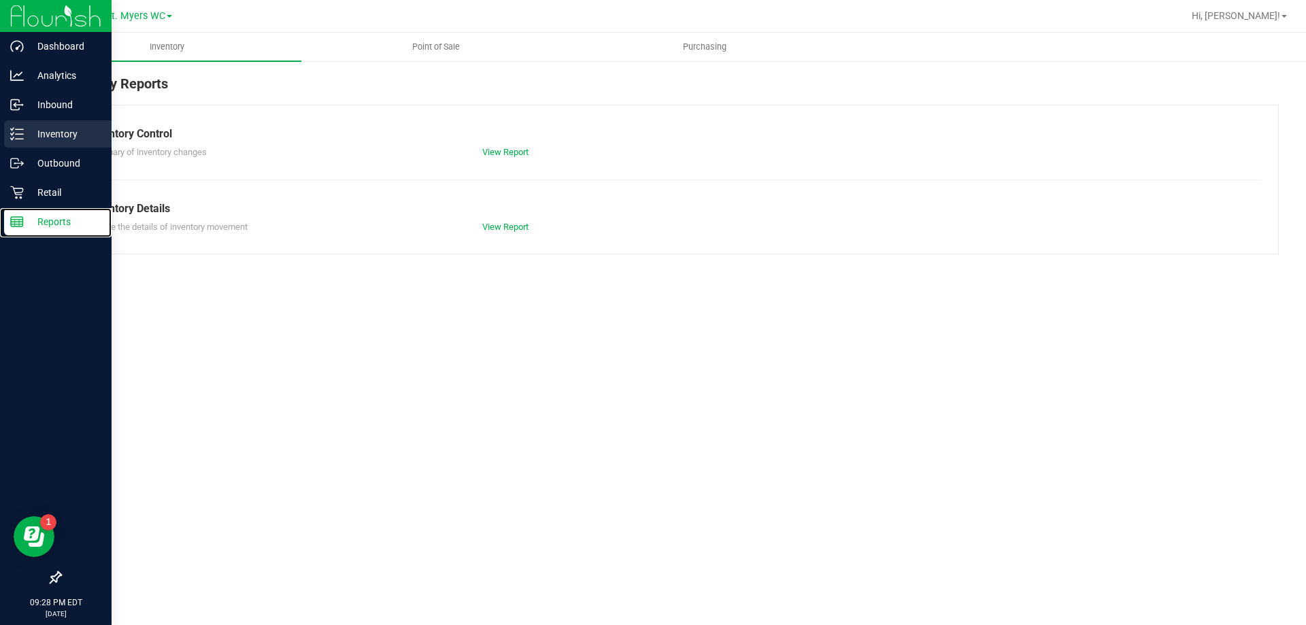
click at [39, 140] on p "Inventory" at bounding box center [65, 134] width 82 height 16
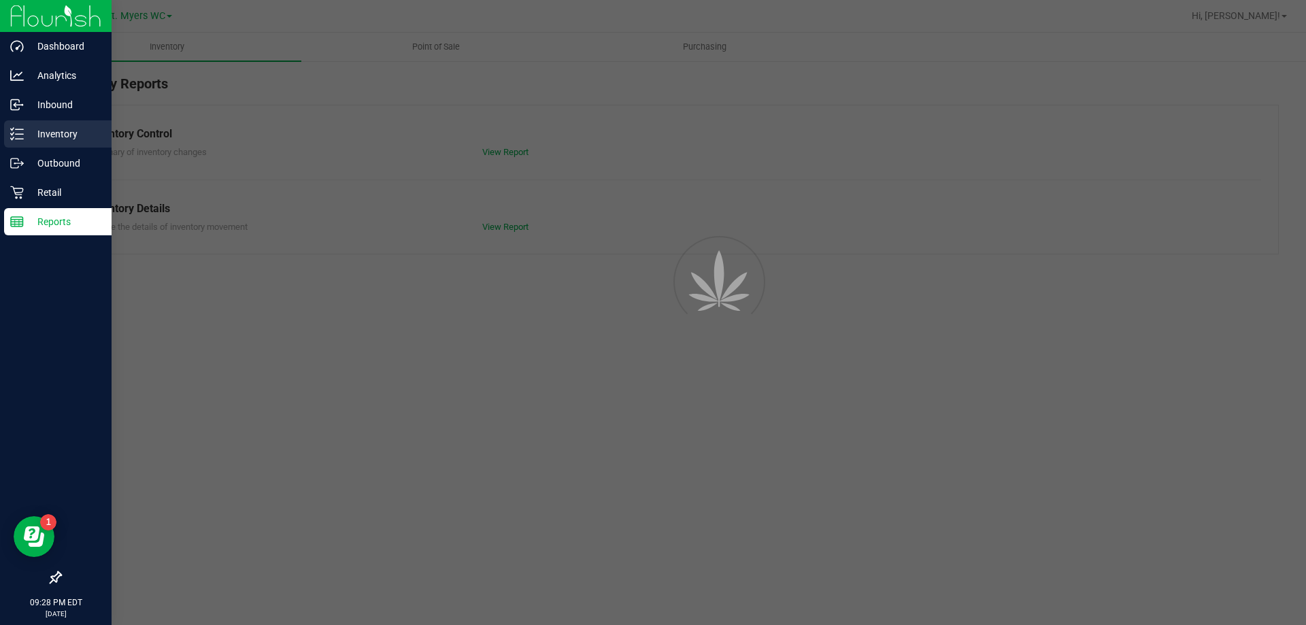
click at [59, 125] on div "Inventory" at bounding box center [57, 133] width 107 height 27
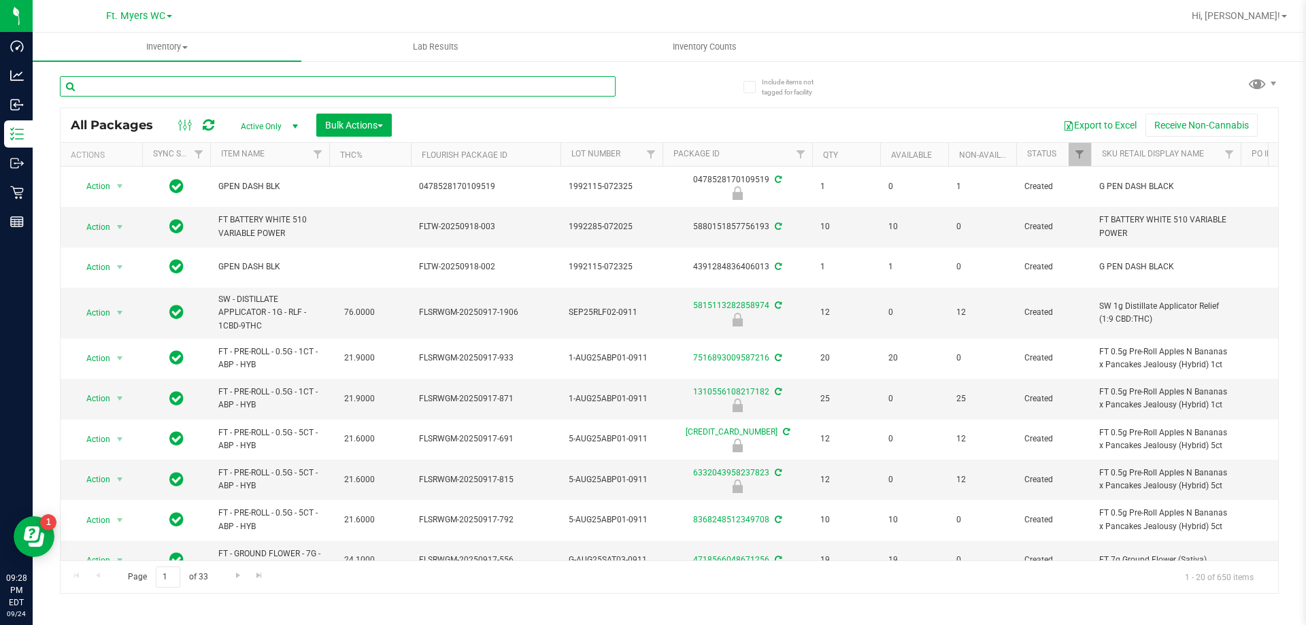
click at [101, 90] on input "text" at bounding box center [338, 86] width 556 height 20
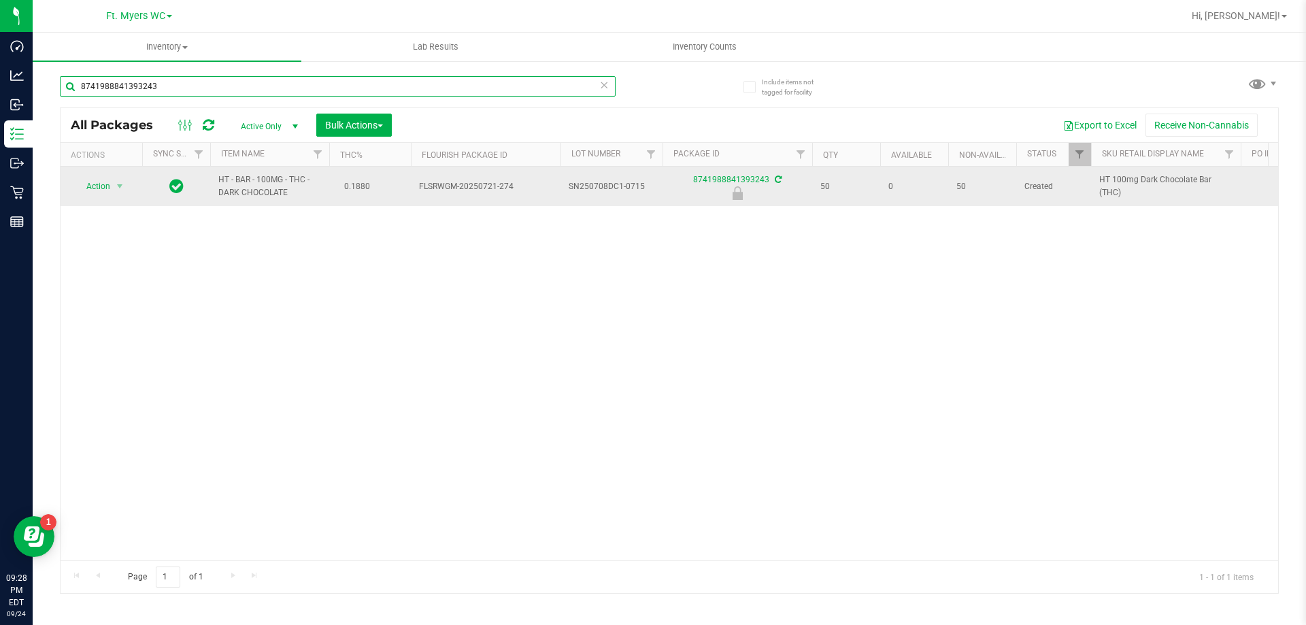
type input "8741988841393243"
click at [95, 193] on span "Action" at bounding box center [92, 186] width 37 height 19
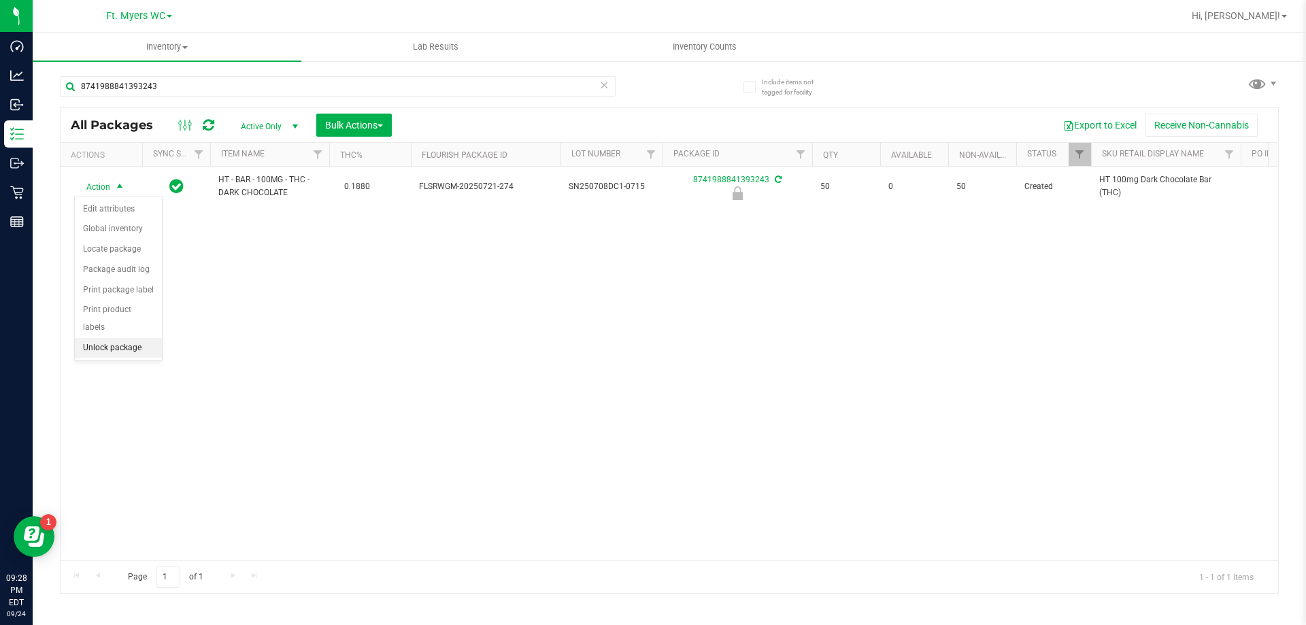
click at [128, 338] on li "Unlock package" at bounding box center [118, 348] width 87 height 20
drag, startPoint x: 237, startPoint y: 98, endPoint x: 238, endPoint y: 83, distance: 15.0
click at [238, 98] on div "8741988841393243" at bounding box center [338, 91] width 556 height 31
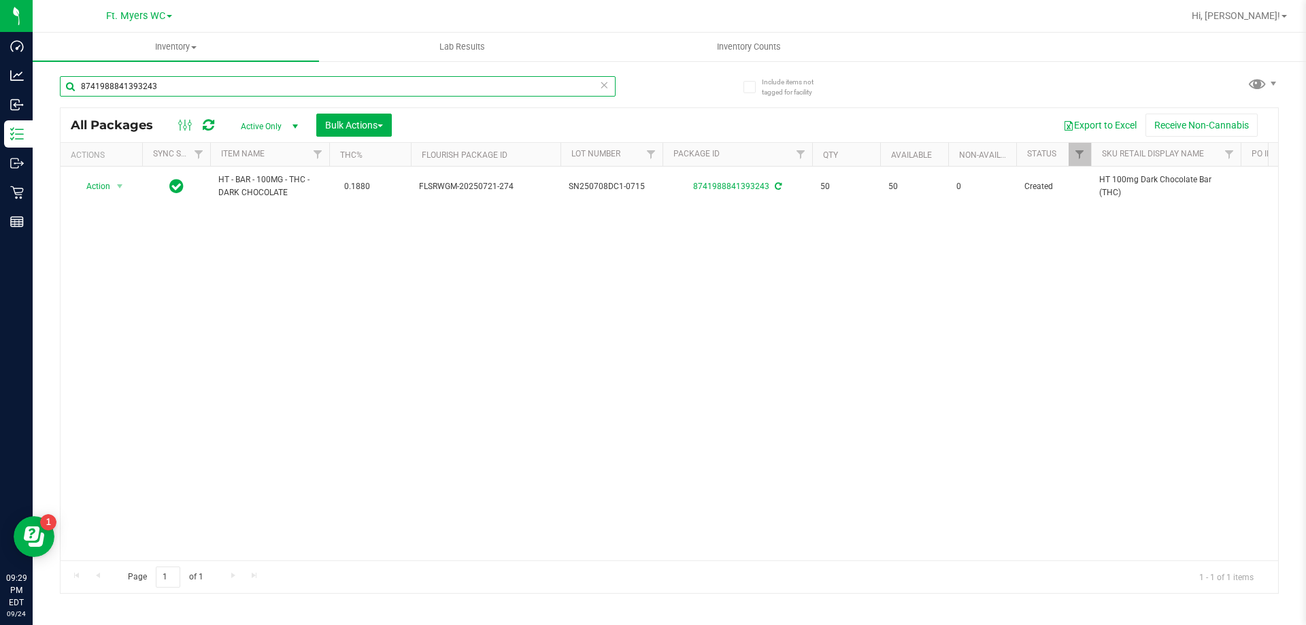
click at [238, 82] on input "8741988841393243" at bounding box center [338, 86] width 556 height 20
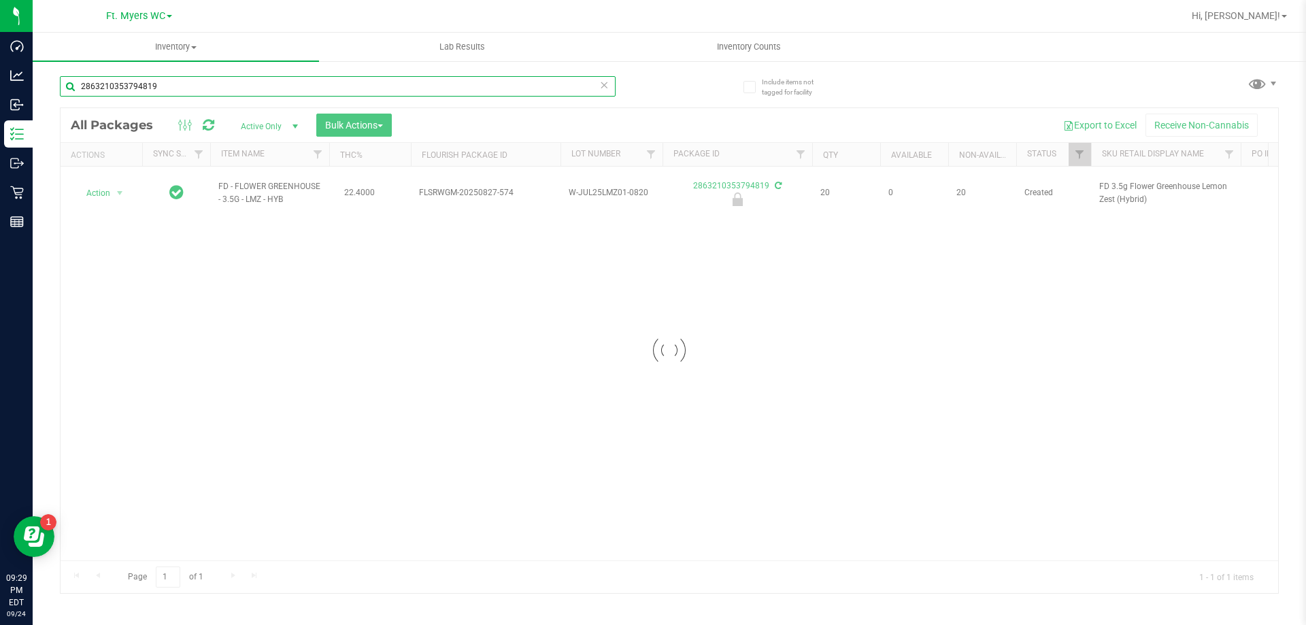
type input "2863210353794819"
click at [123, 185] on div at bounding box center [670, 350] width 1218 height 485
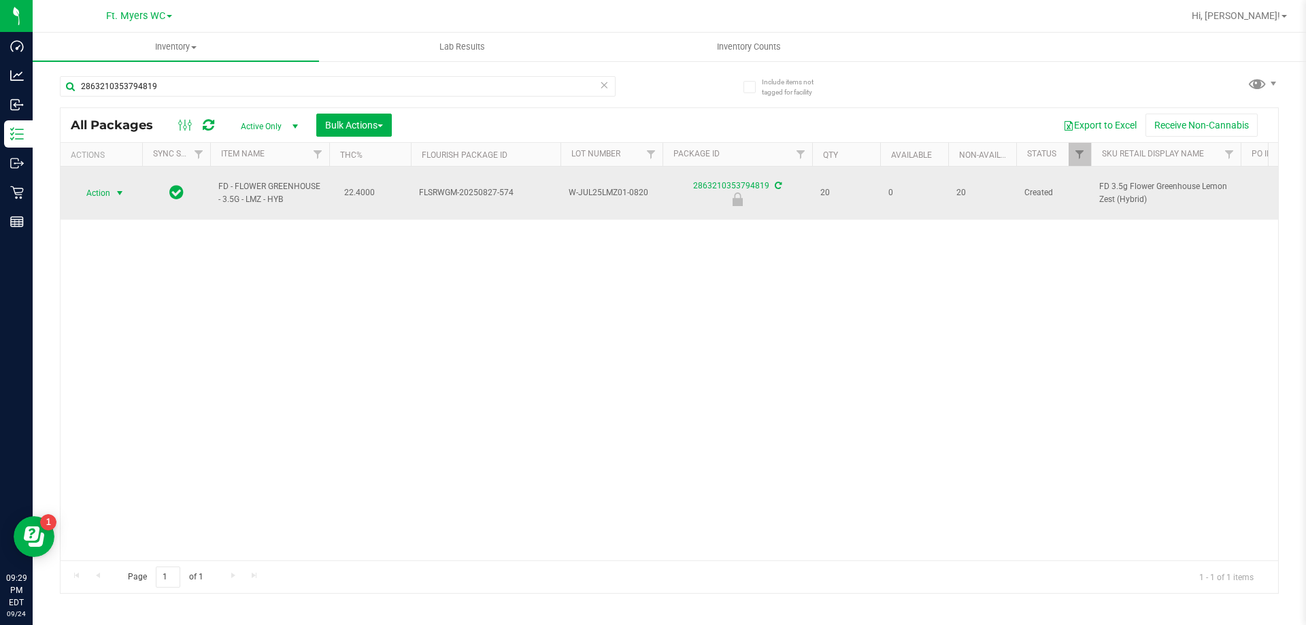
click at [123, 188] on span "select" at bounding box center [119, 193] width 11 height 11
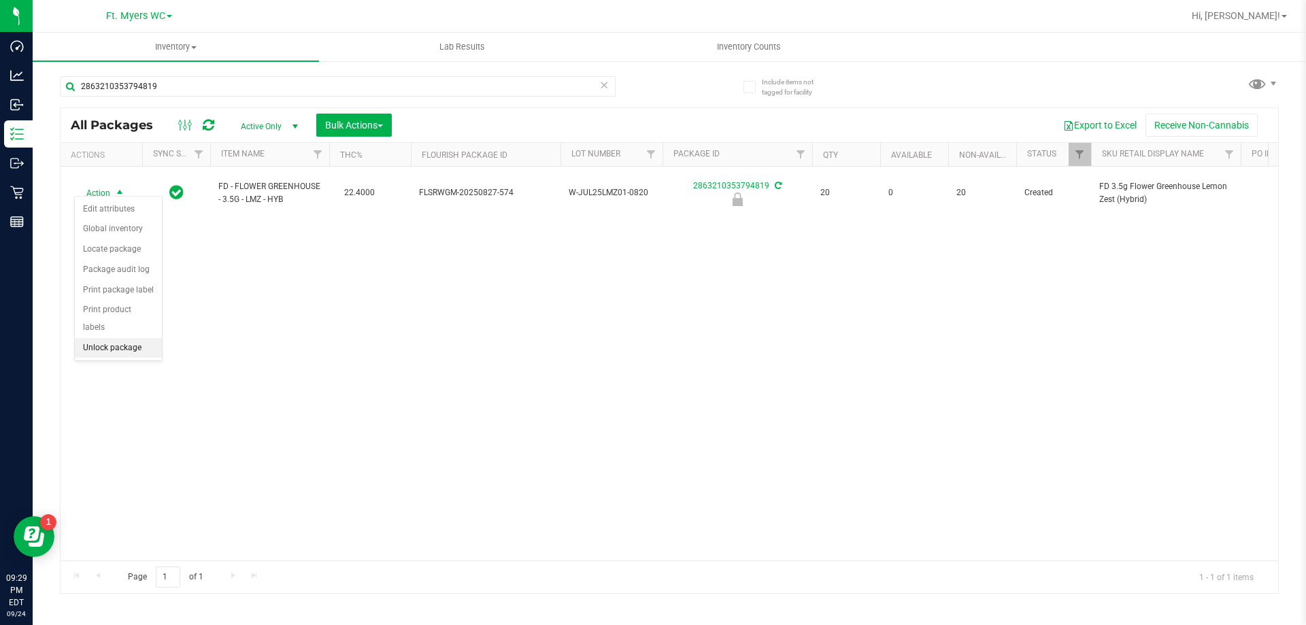
click at [146, 338] on li "Unlock package" at bounding box center [118, 348] width 87 height 20
